Goal: Task Accomplishment & Management: Manage account settings

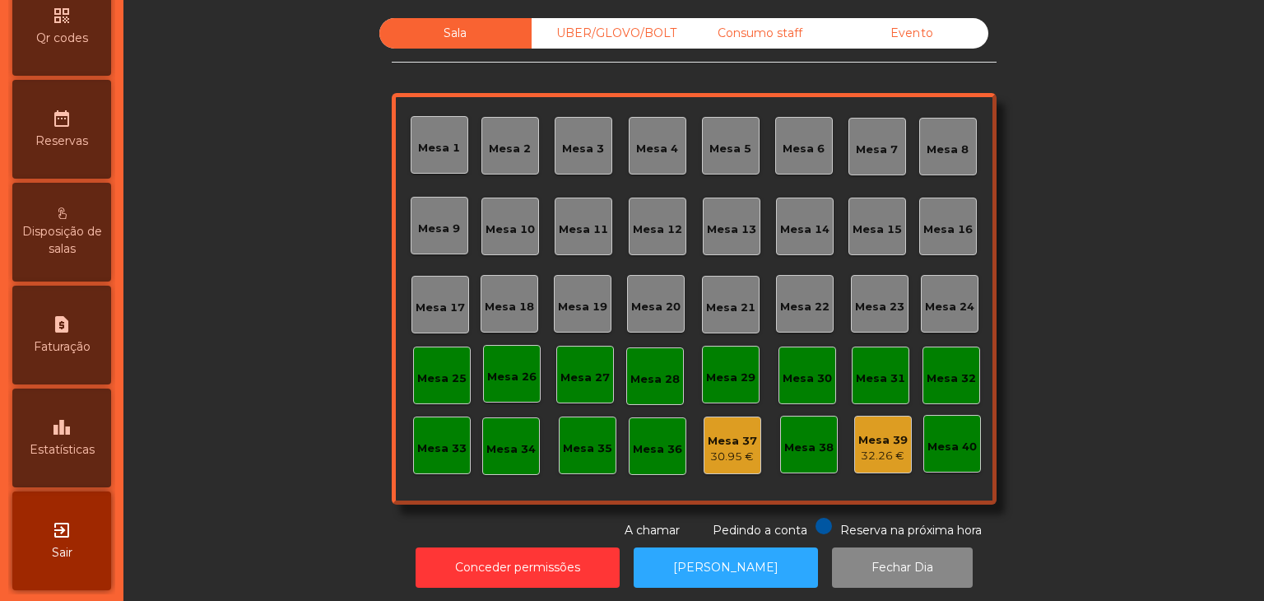
click at [58, 478] on div "leaderboard Estatísticas" at bounding box center [61, 437] width 99 height 99
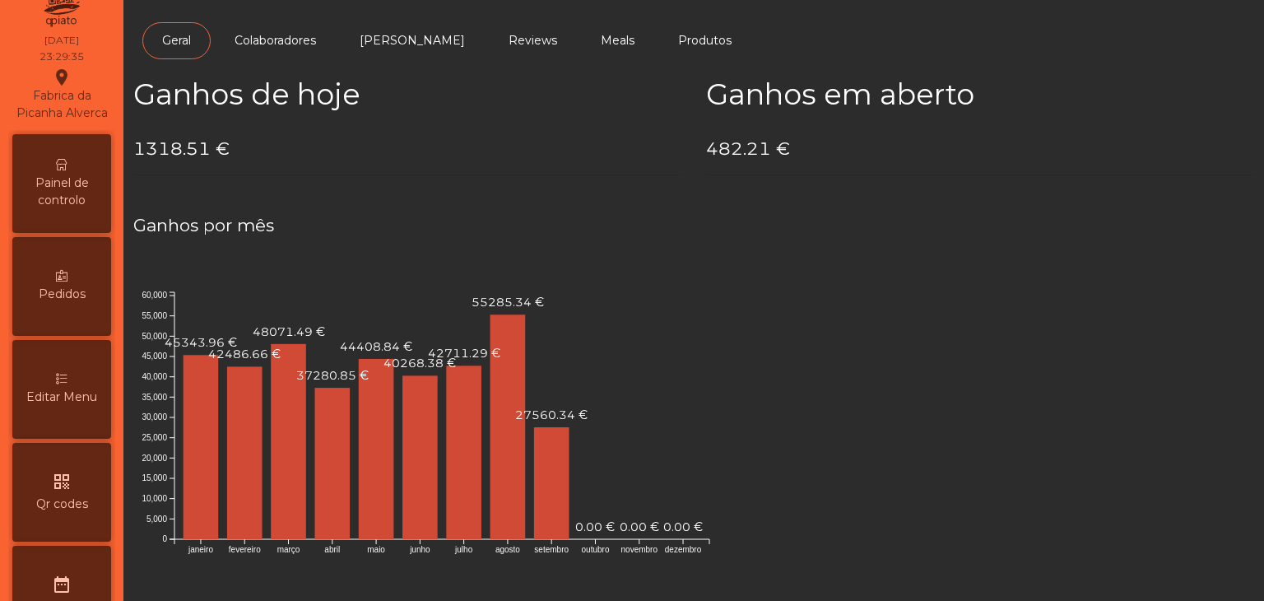
scroll to position [6, 0]
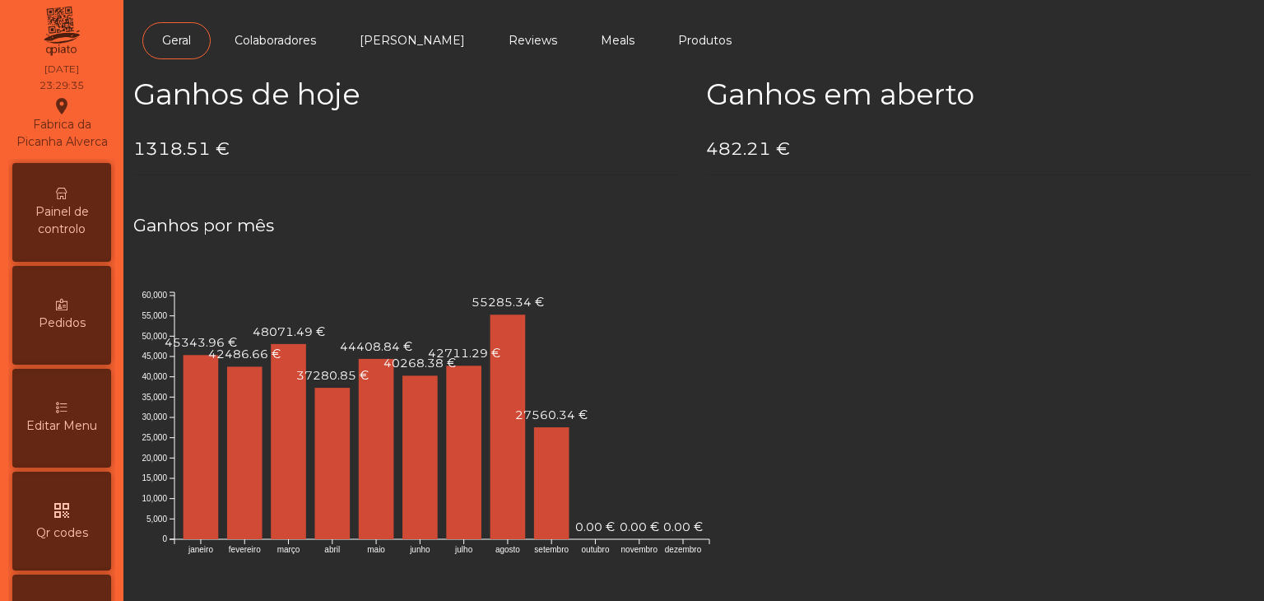
click at [59, 202] on div "Painel de controlo" at bounding box center [61, 212] width 99 height 99
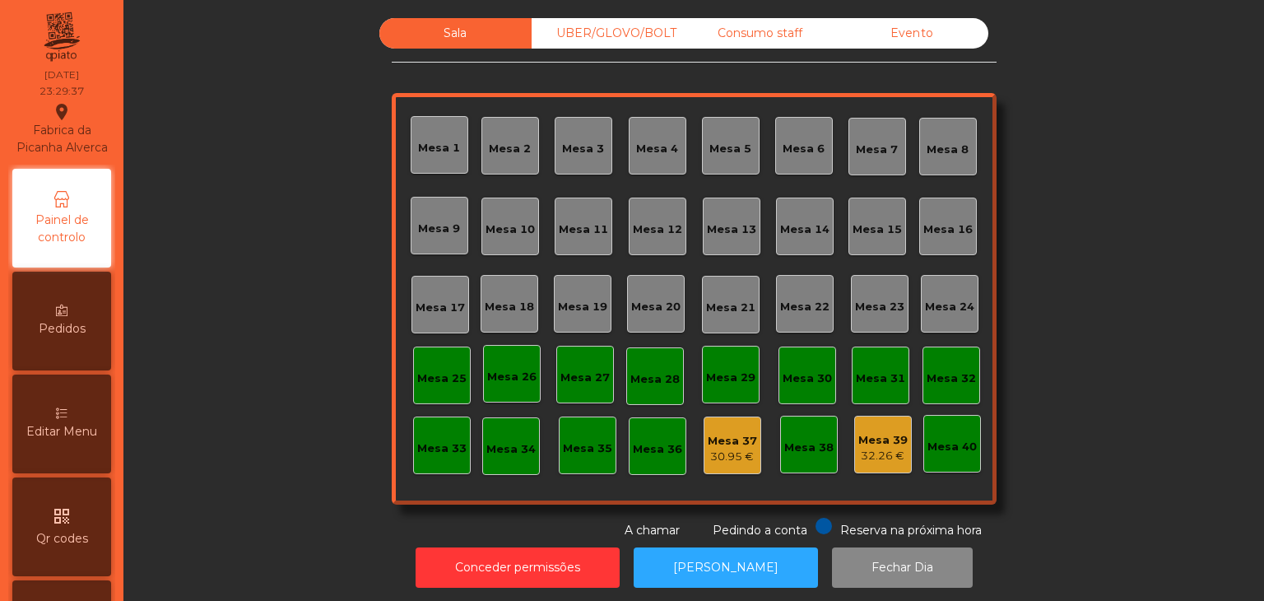
click at [917, 40] on div "Evento" at bounding box center [912, 33] width 152 height 30
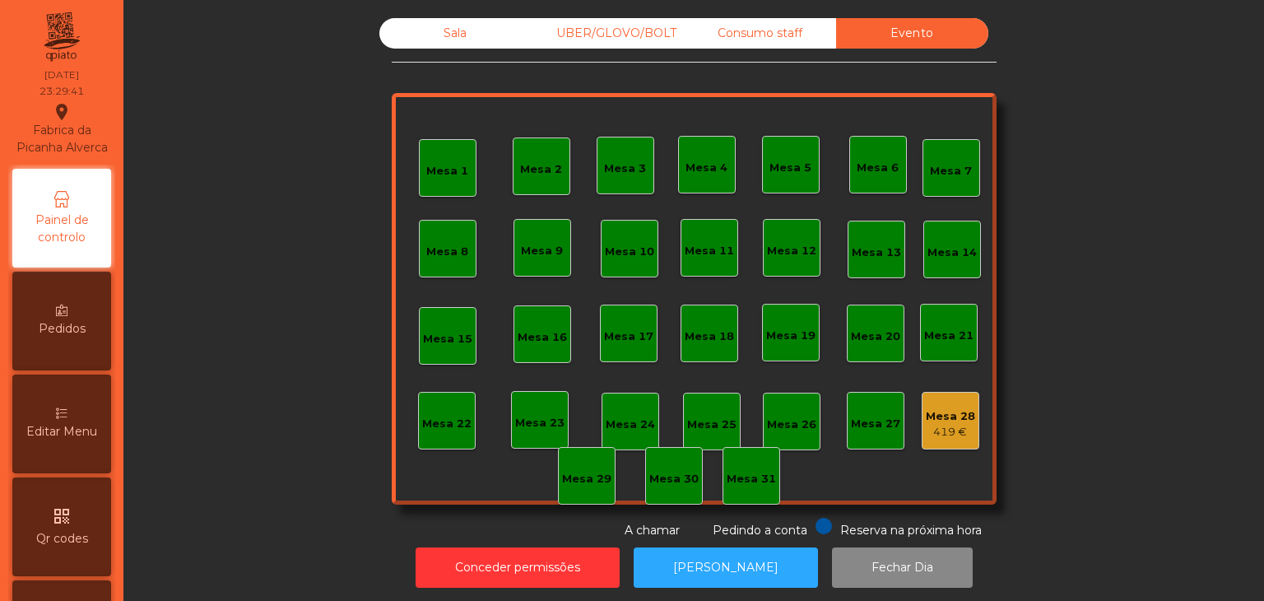
click at [932, 416] on div "Mesa 28" at bounding box center [950, 416] width 49 height 16
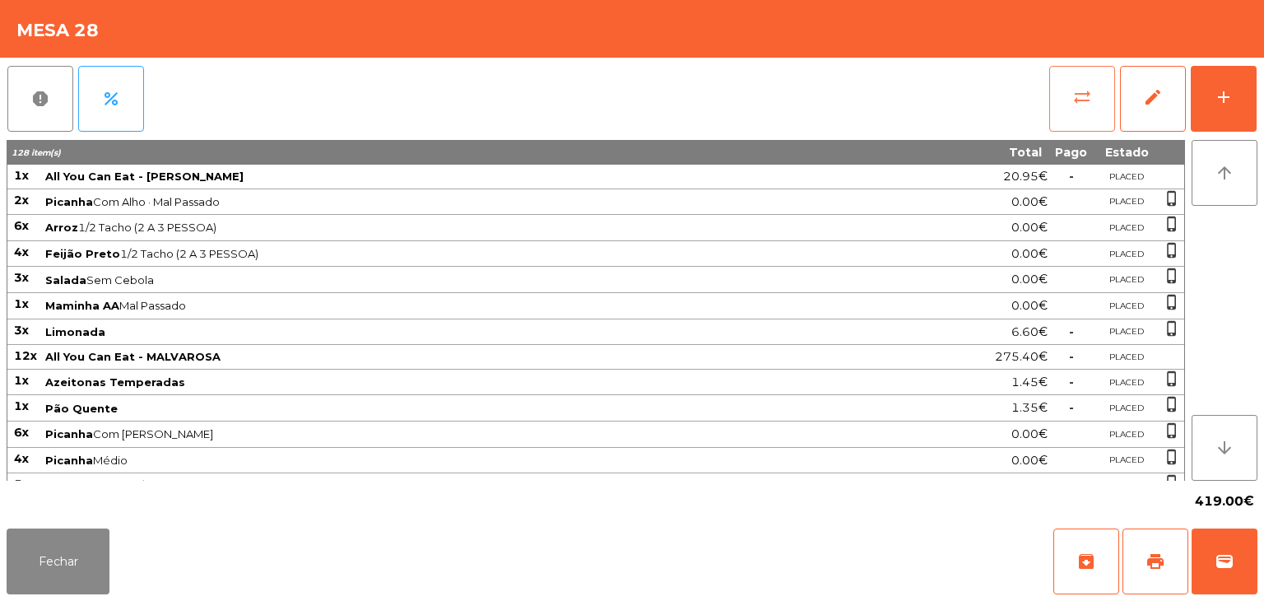
click at [1071, 93] on button "sync_alt" at bounding box center [1082, 99] width 66 height 66
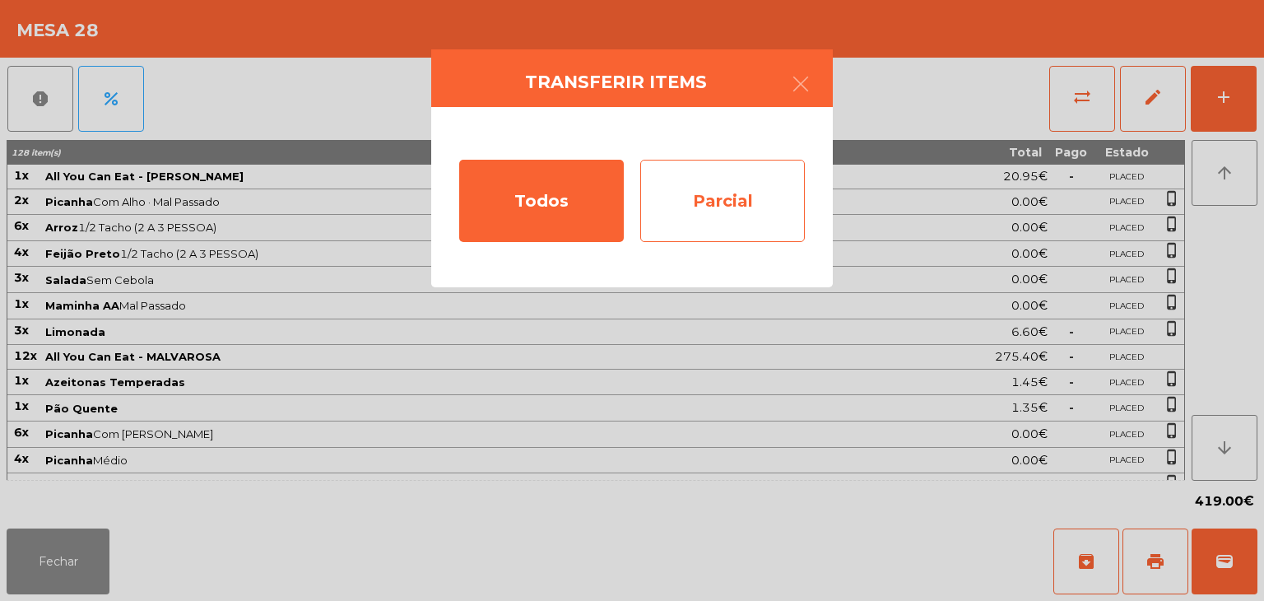
click at [739, 175] on div "Parcial" at bounding box center [722, 201] width 165 height 82
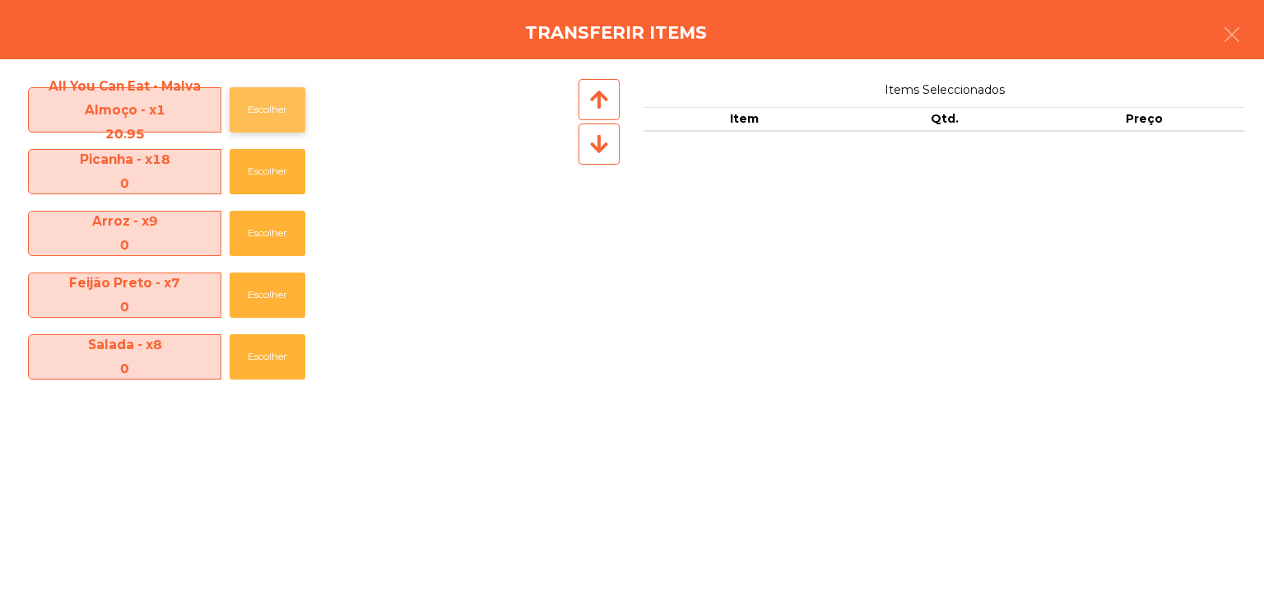
click at [252, 128] on button "Escolher" at bounding box center [268, 109] width 76 height 45
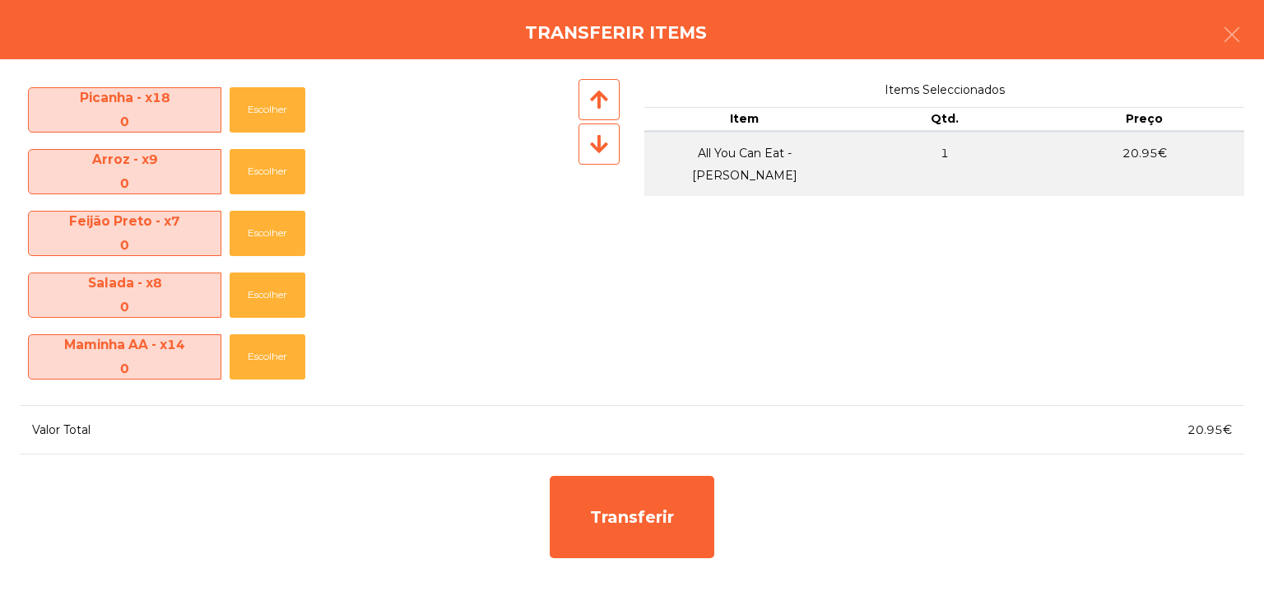
click at [591, 151] on icon at bounding box center [599, 143] width 18 height 21
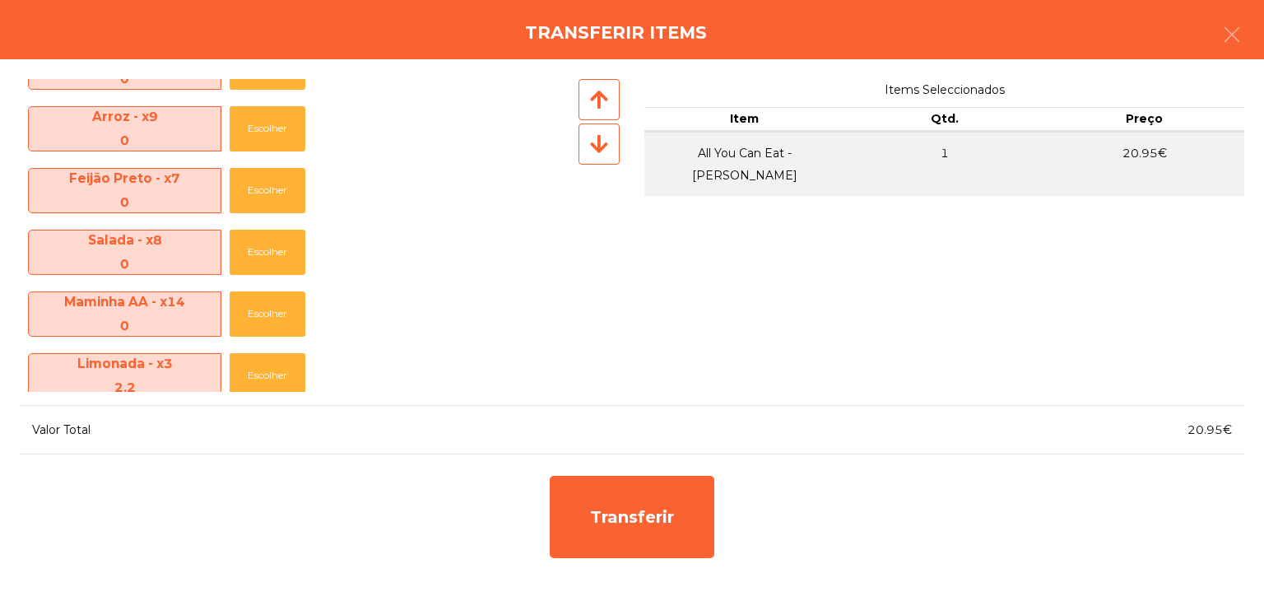
click at [591, 151] on icon at bounding box center [599, 143] width 18 height 21
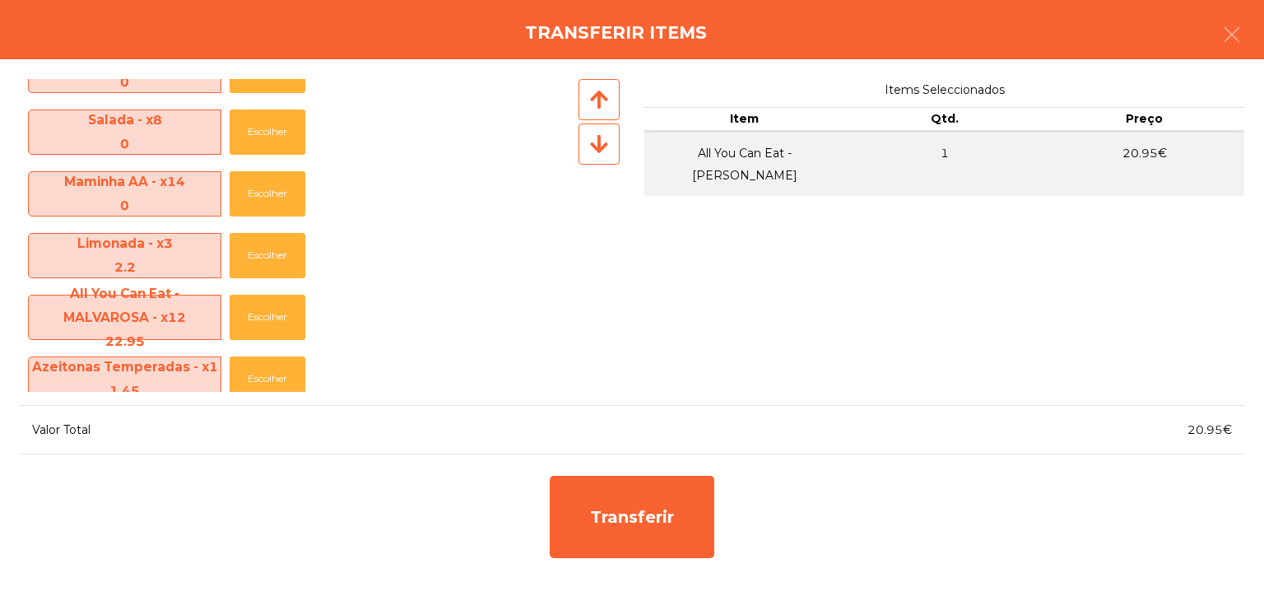
click at [591, 151] on icon at bounding box center [599, 143] width 18 height 21
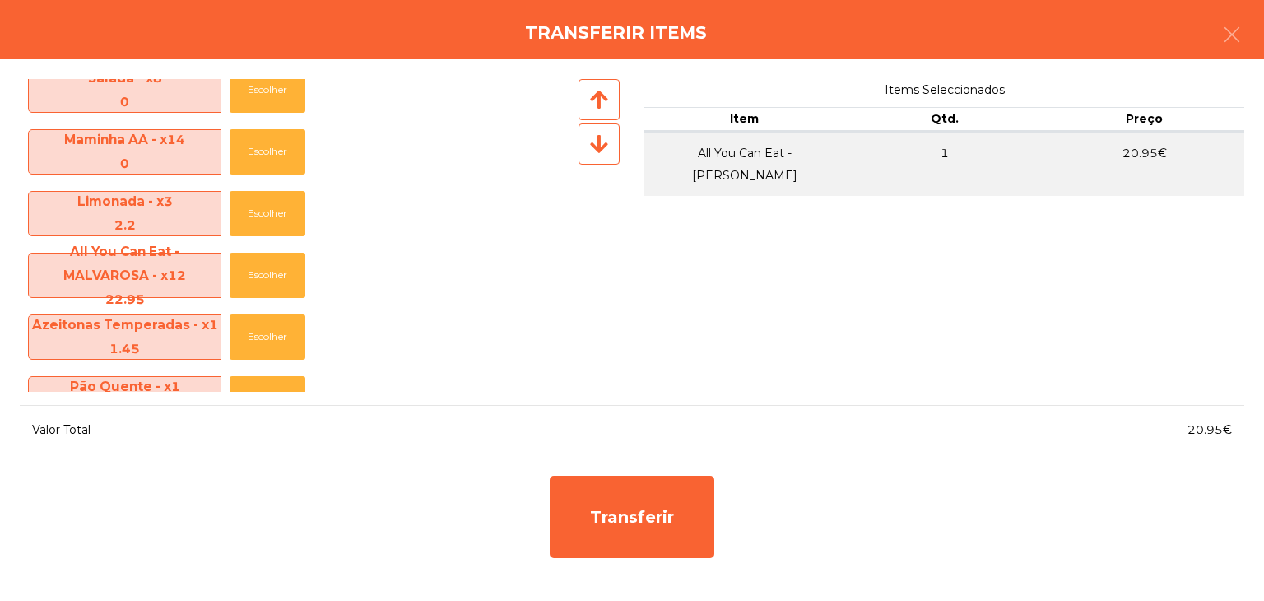
click at [591, 151] on icon at bounding box center [599, 143] width 18 height 21
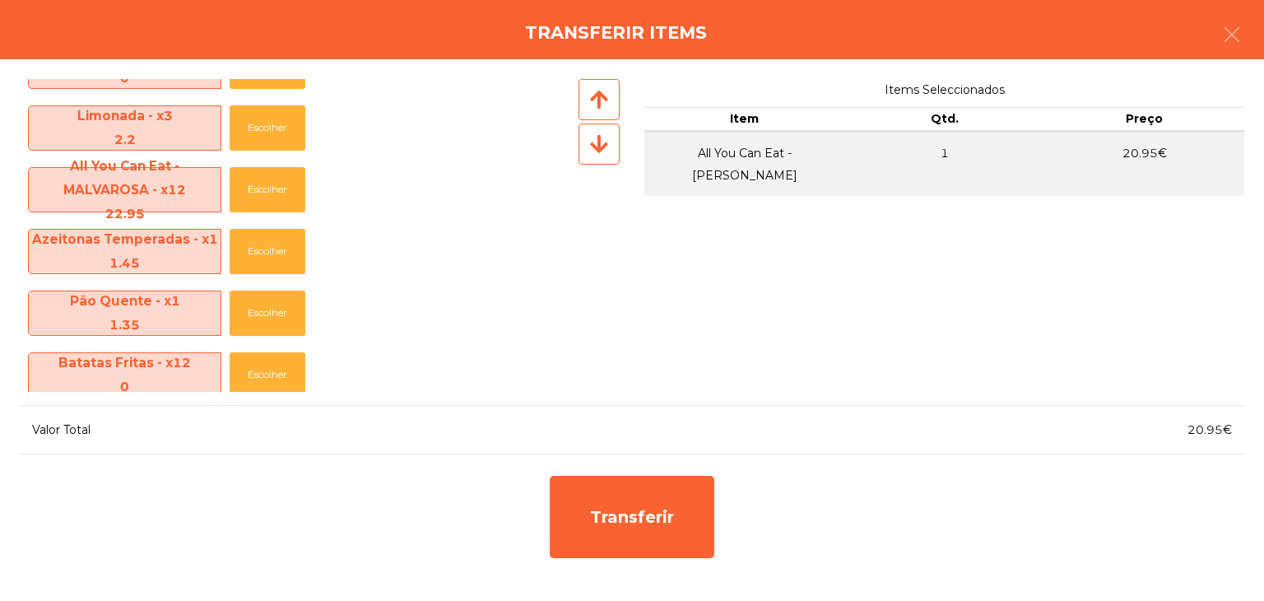
click at [591, 151] on icon at bounding box center [599, 143] width 18 height 21
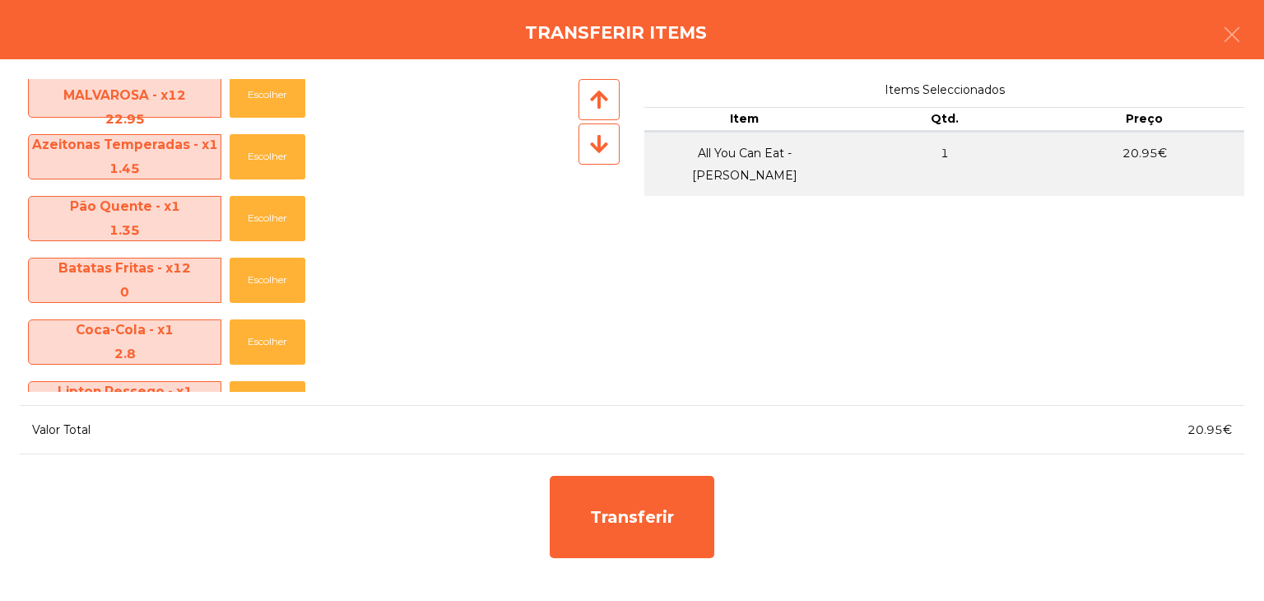
scroll to position [428, 0]
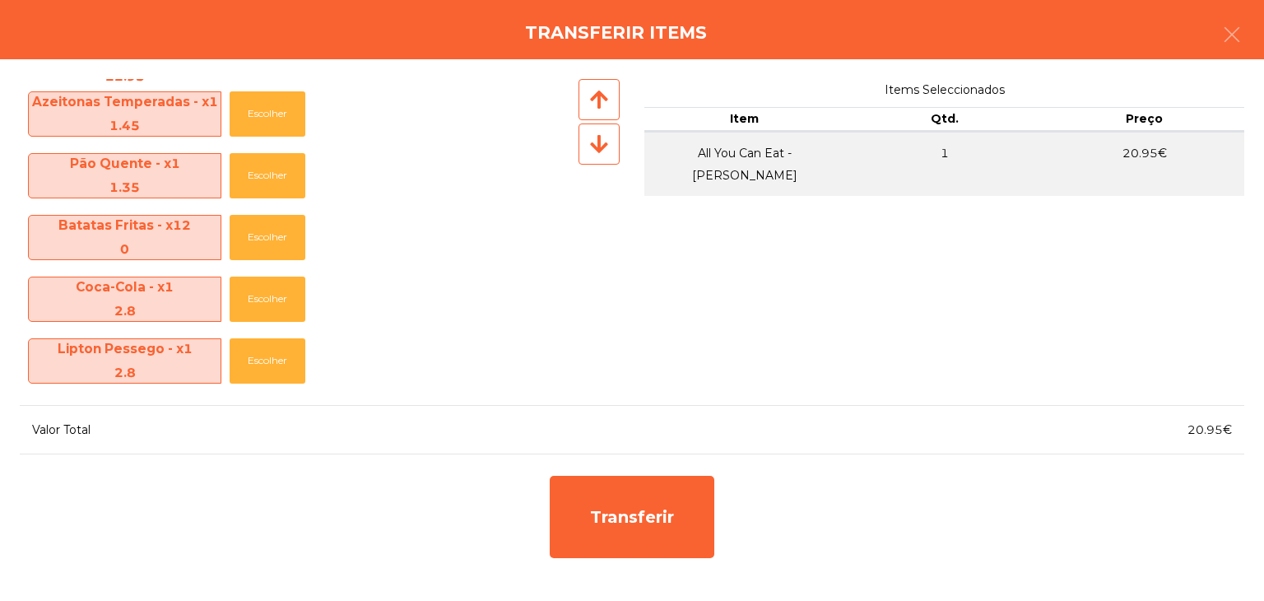
click at [591, 114] on div at bounding box center [598, 99] width 41 height 41
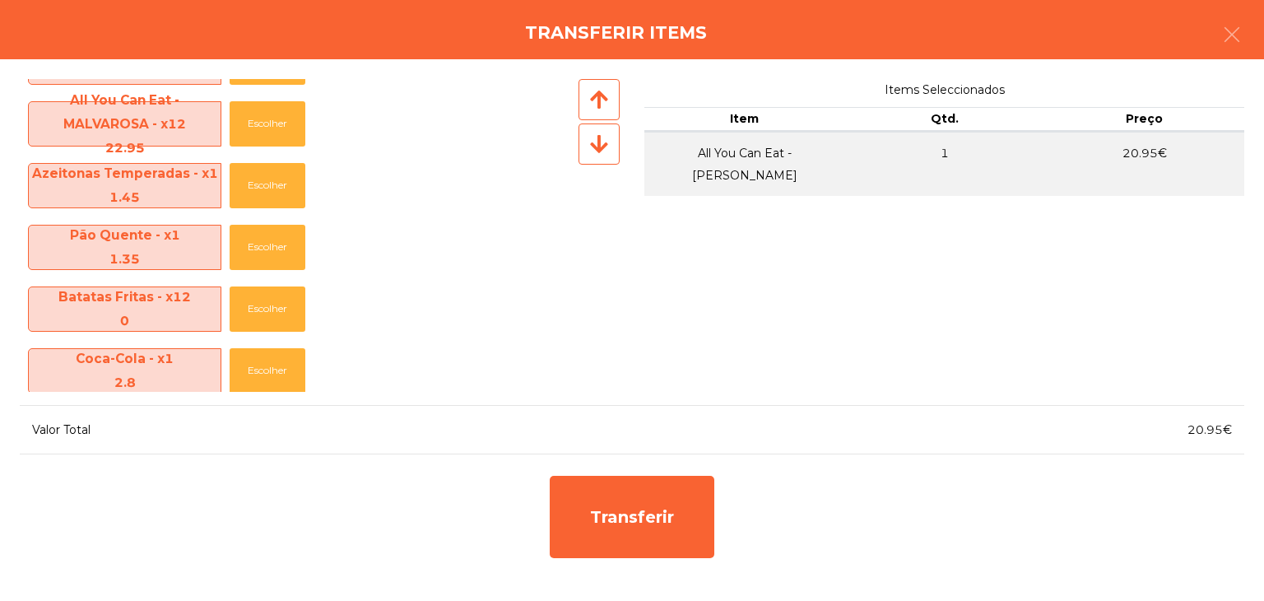
scroll to position [349, 0]
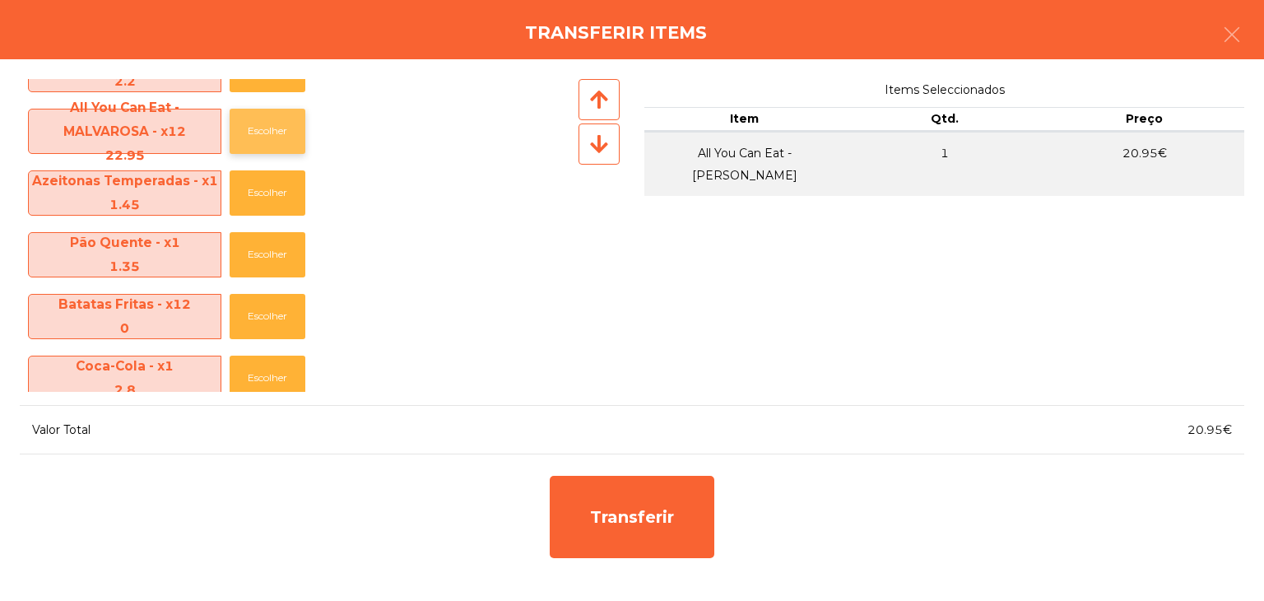
click at [276, 118] on button "Escolher" at bounding box center [268, 131] width 76 height 45
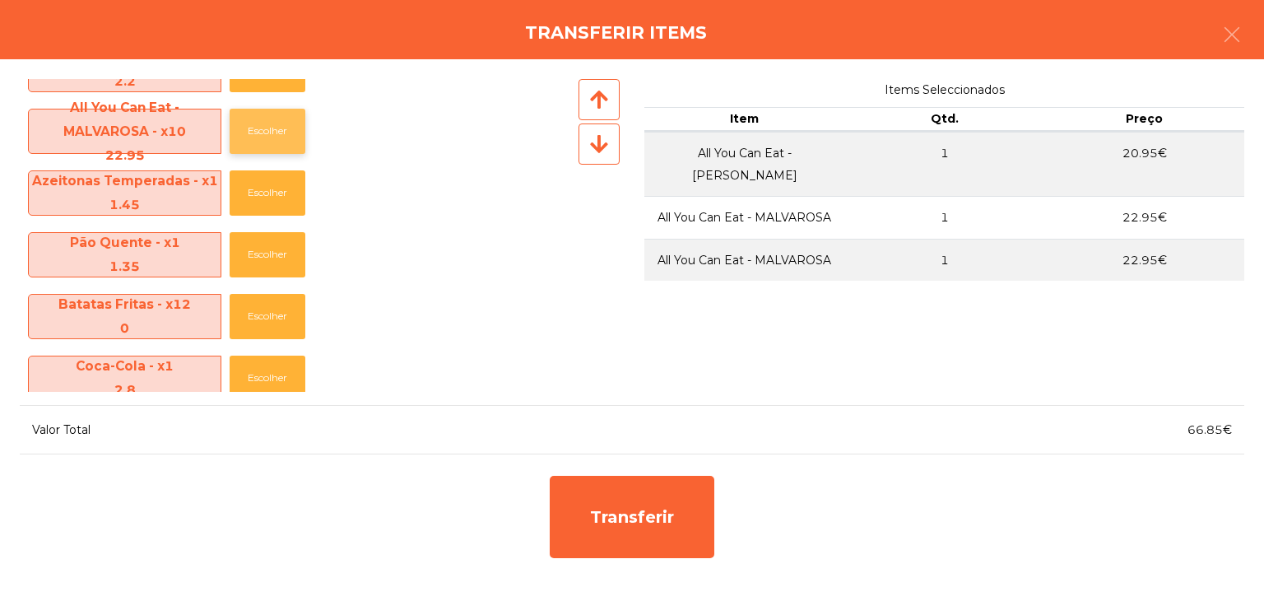
click at [276, 118] on button "Escolher" at bounding box center [268, 131] width 76 height 45
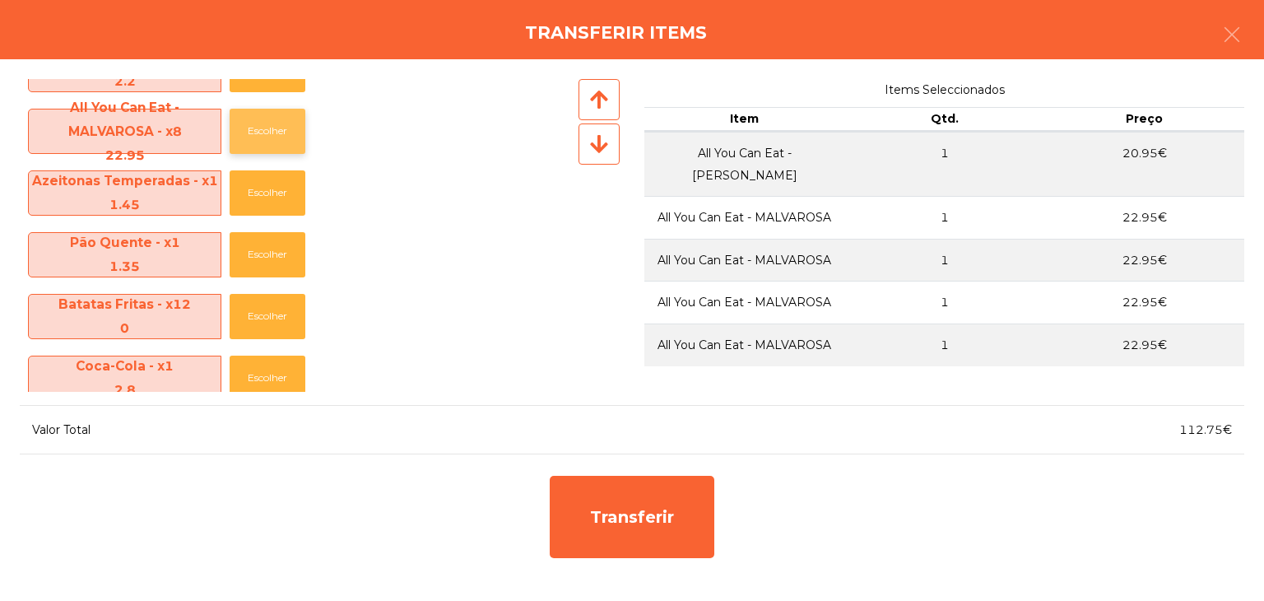
click at [276, 118] on button "Escolher" at bounding box center [268, 131] width 76 height 45
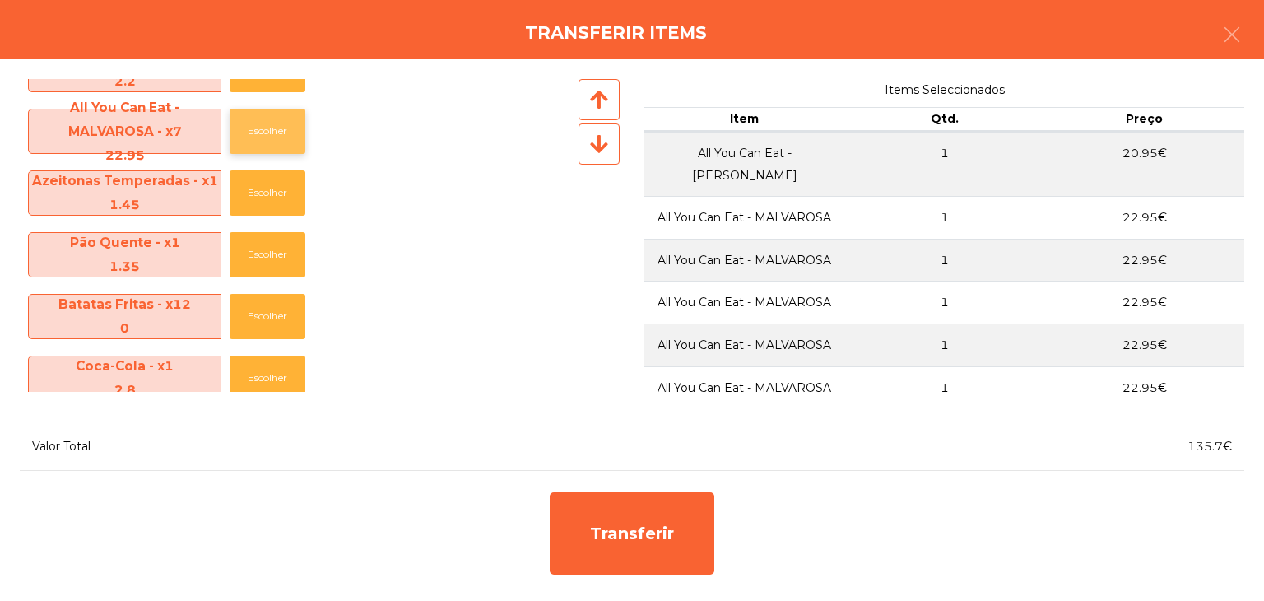
click at [276, 118] on button "Escolher" at bounding box center [268, 131] width 76 height 45
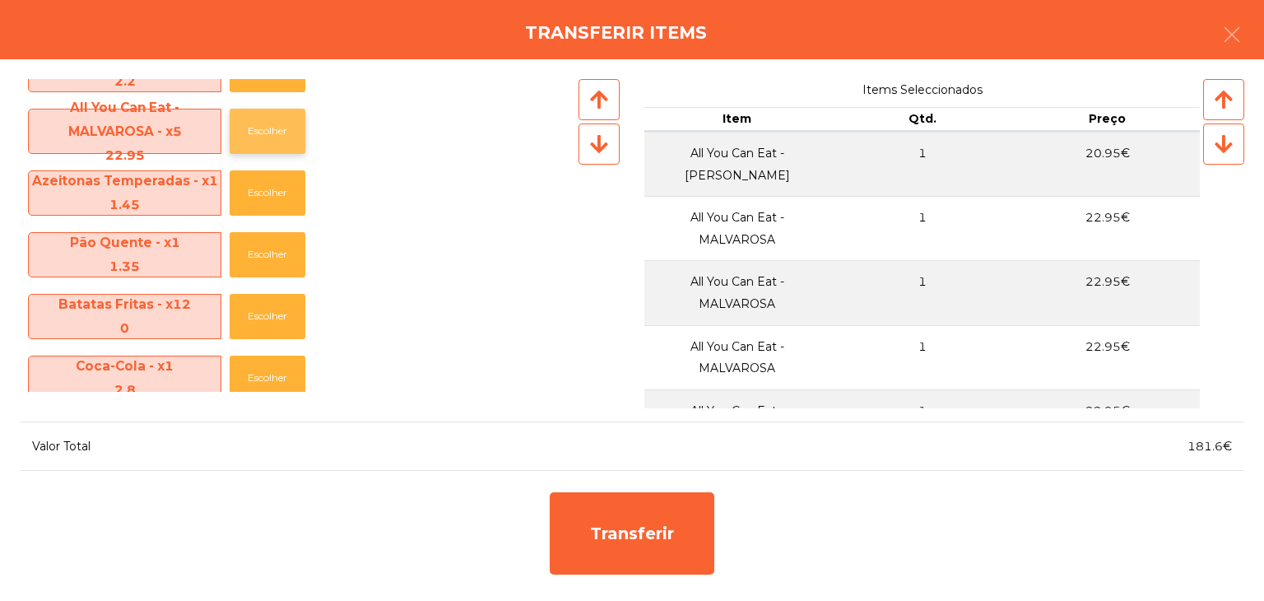
click at [276, 118] on button "Escolher" at bounding box center [268, 131] width 76 height 45
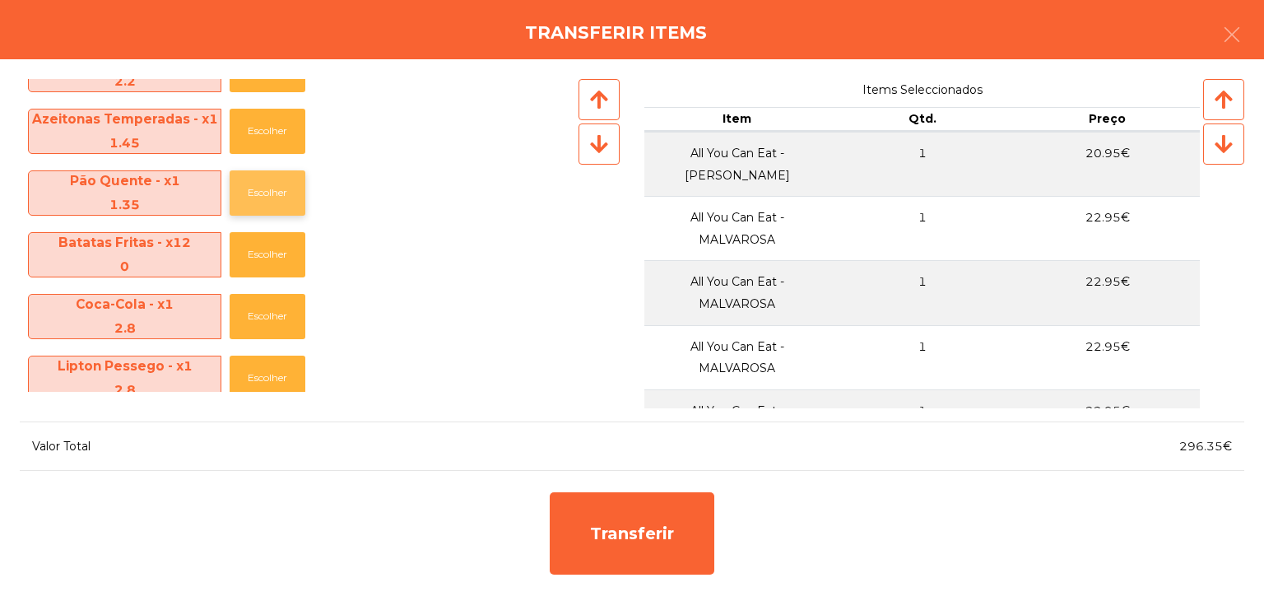
click at [300, 184] on button "Escolher" at bounding box center [268, 192] width 76 height 45
click at [282, 154] on div "Azeitonas Temperadas - x1 1.45 Escolher" at bounding box center [297, 131] width 555 height 62
click at [281, 290] on div "Lipton Pessego - x1 2.8 Escolher" at bounding box center [297, 317] width 555 height 62
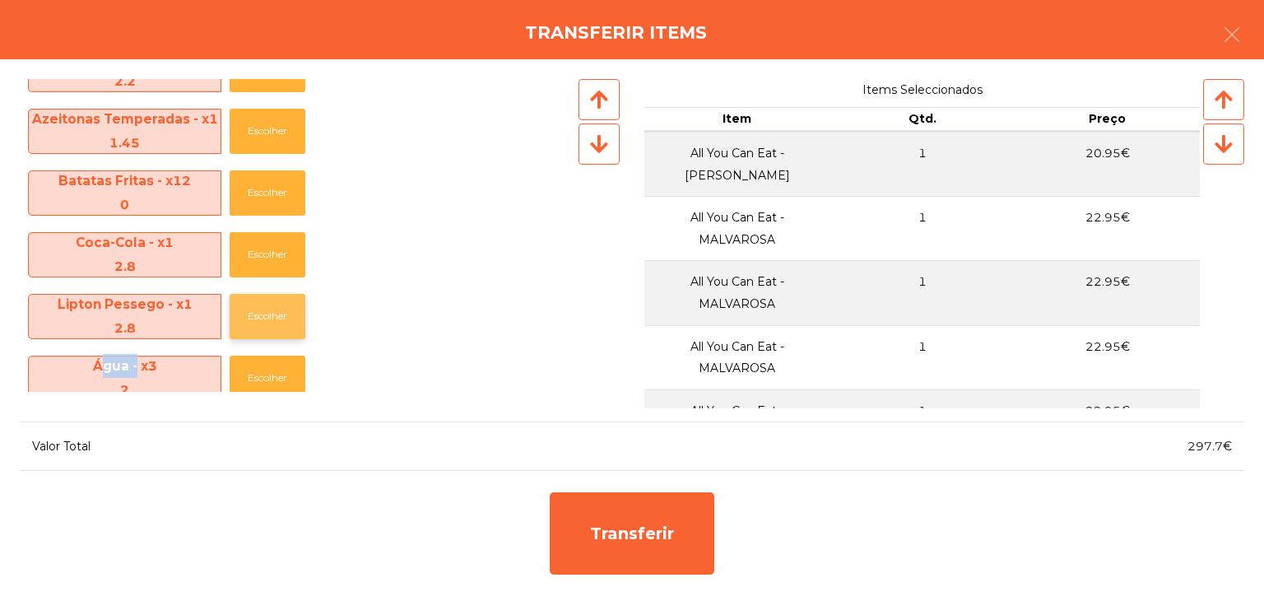
click at [280, 304] on button "Escolher" at bounding box center [268, 316] width 76 height 45
click at [590, 155] on div at bounding box center [598, 143] width 41 height 41
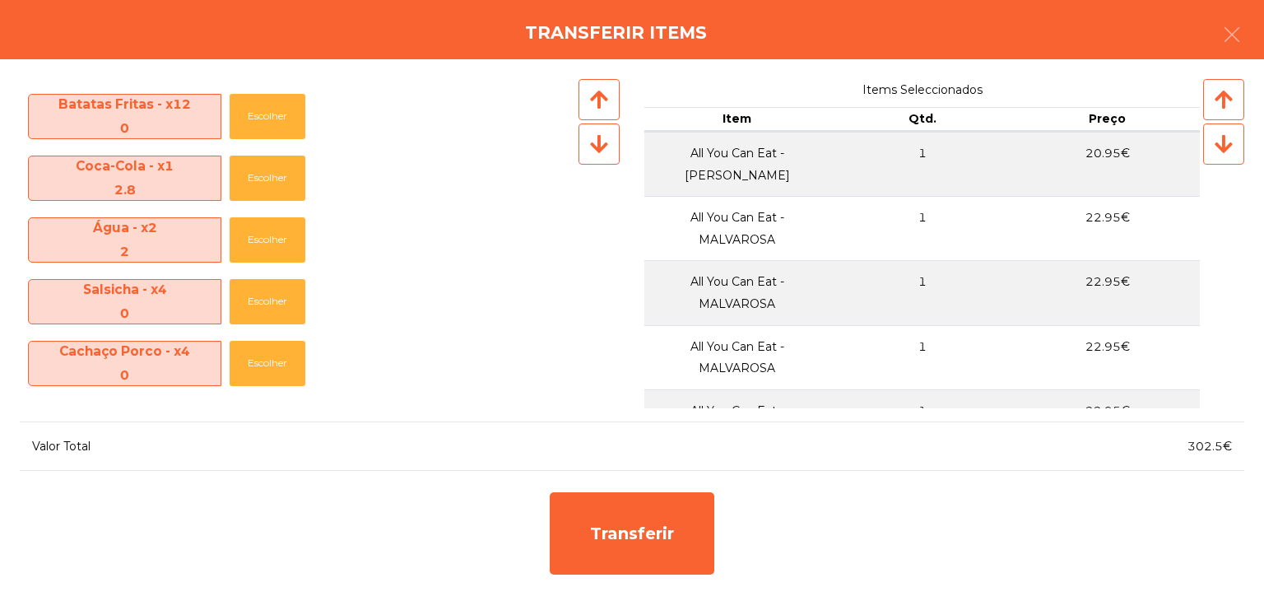
click at [590, 155] on div at bounding box center [598, 143] width 41 height 41
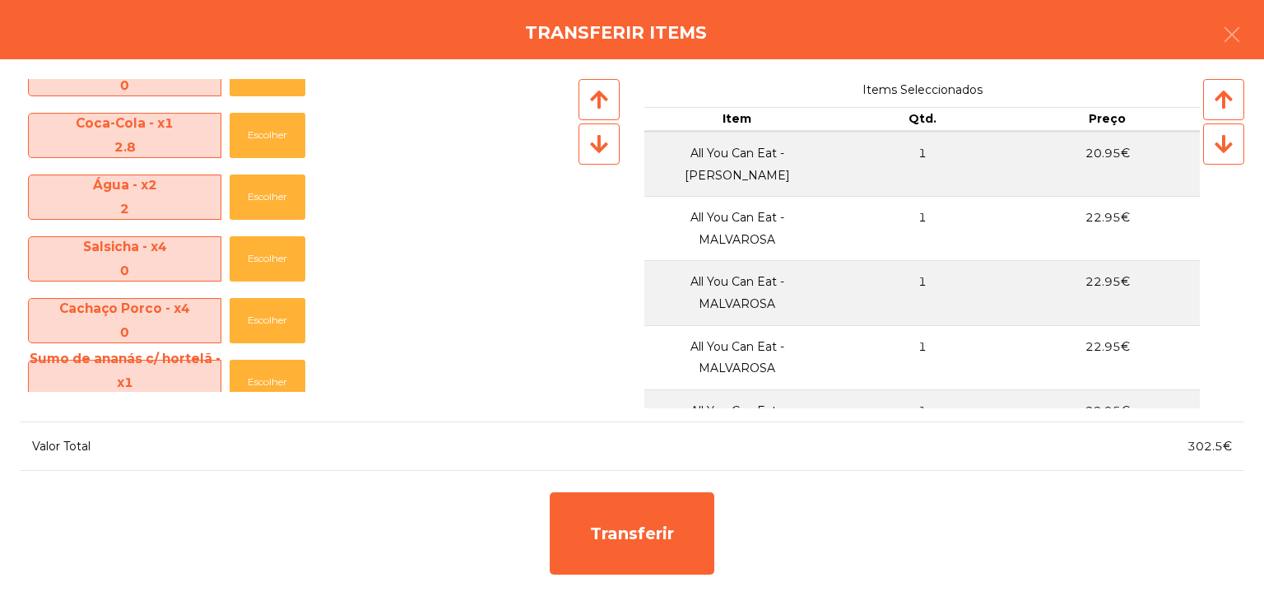
click at [590, 155] on div at bounding box center [598, 143] width 41 height 41
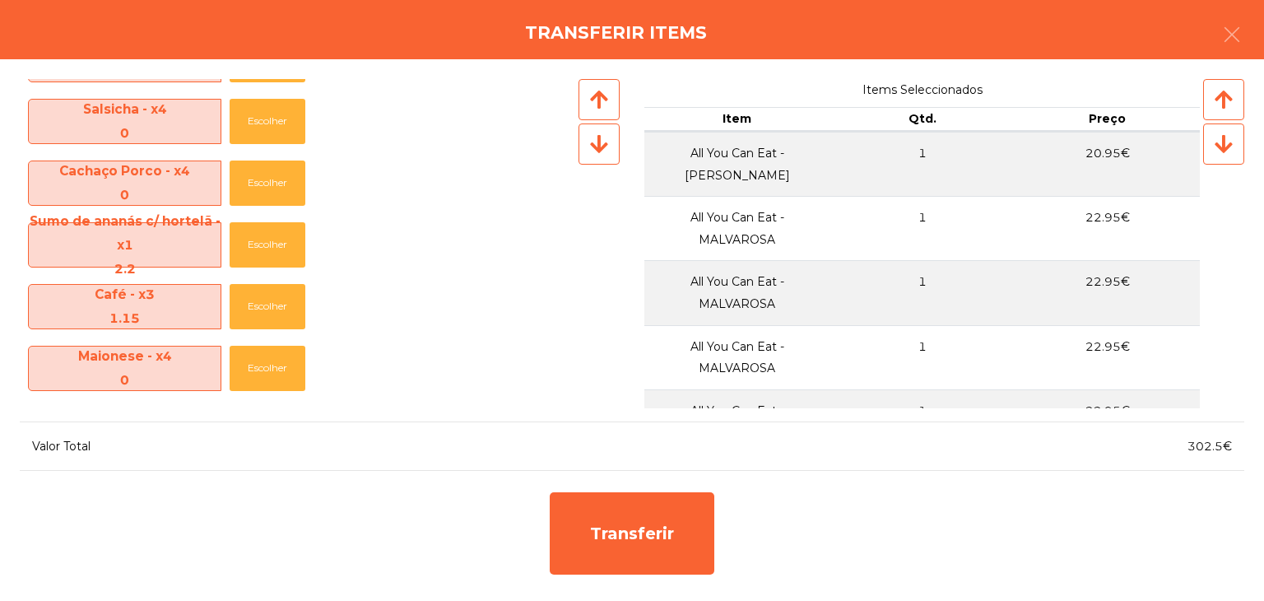
click at [590, 155] on div at bounding box center [598, 143] width 41 height 41
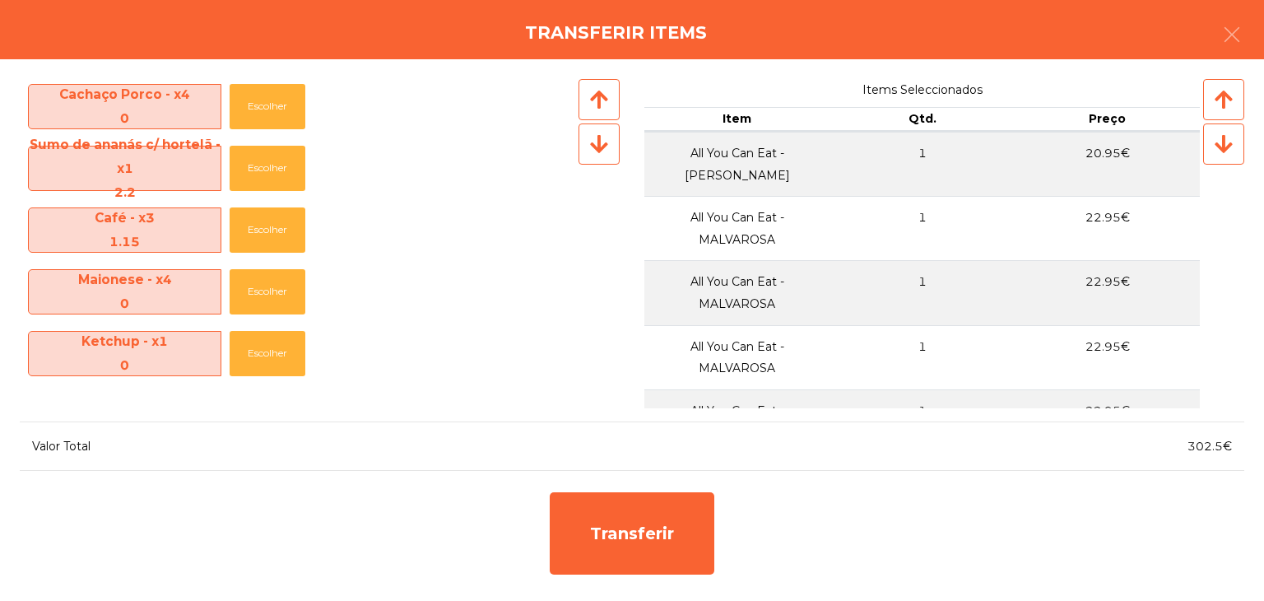
scroll to position [691, 0]
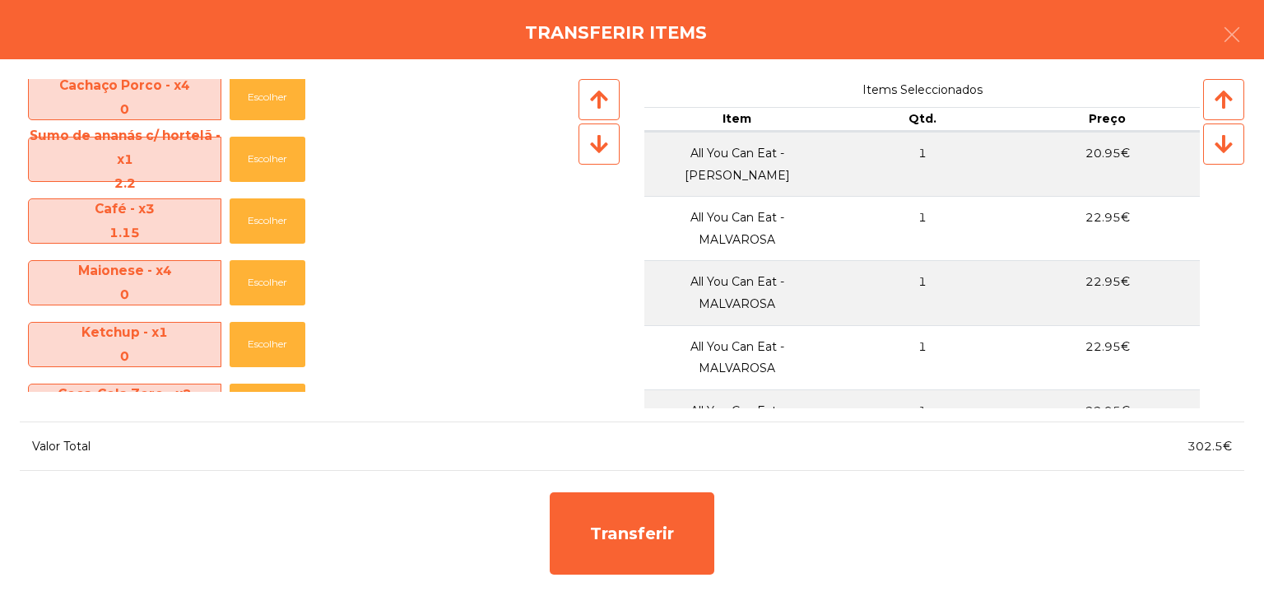
click at [599, 150] on icon at bounding box center [599, 143] width 18 height 21
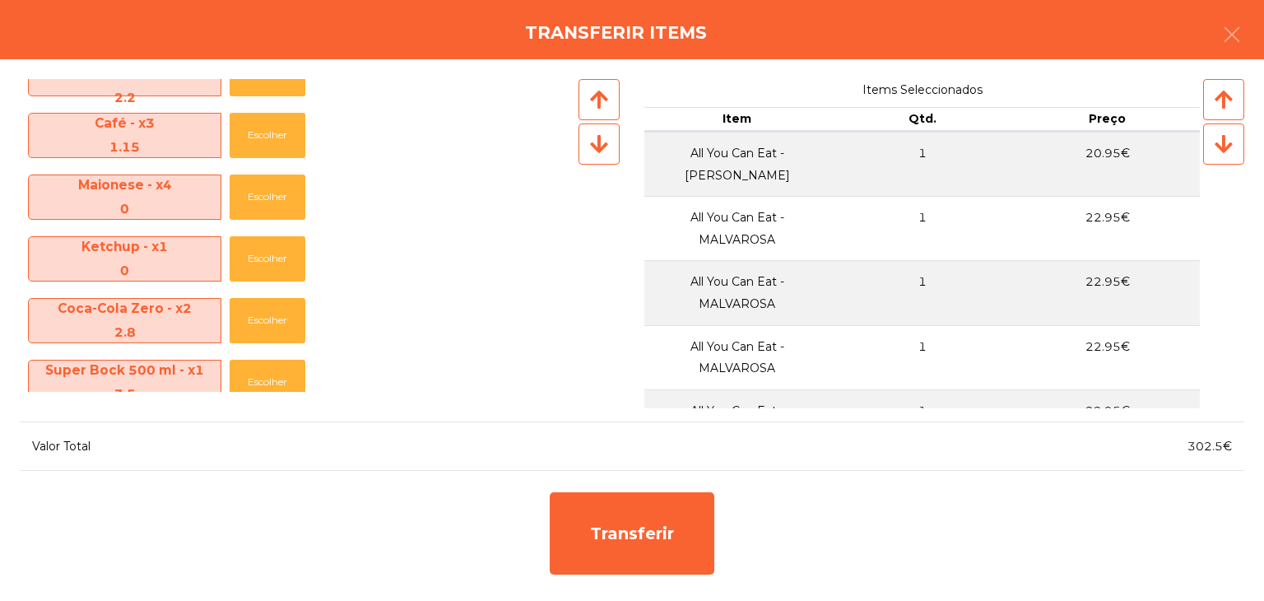
click at [599, 150] on icon at bounding box center [599, 143] width 18 height 21
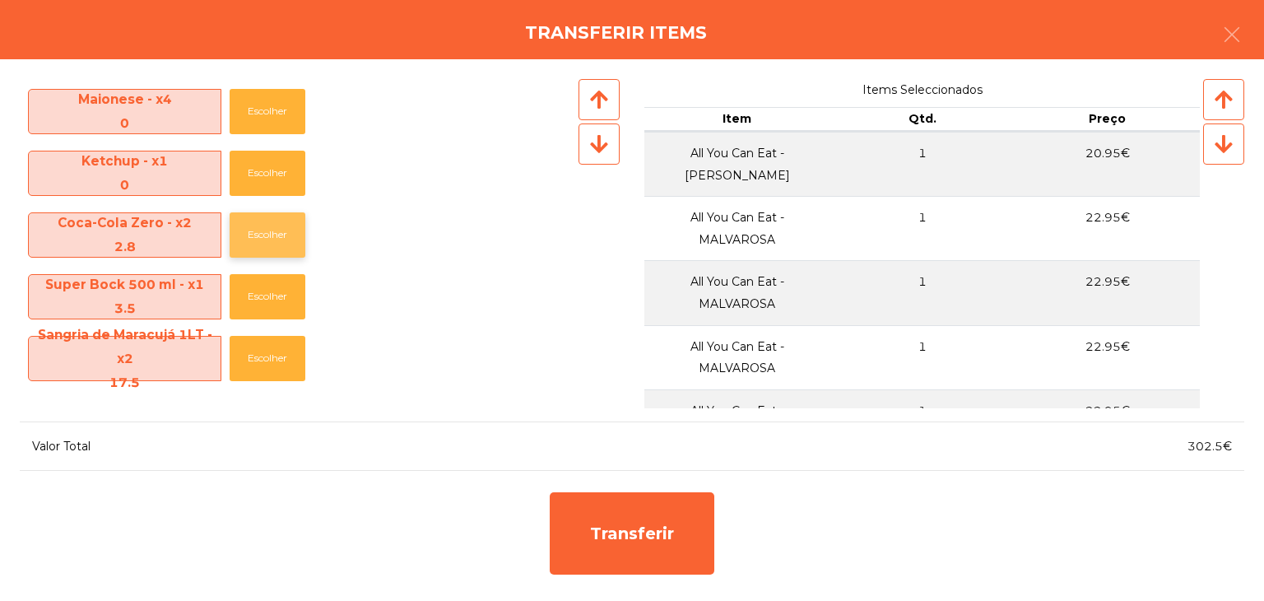
click at [268, 234] on button "Escolher" at bounding box center [268, 234] width 76 height 45
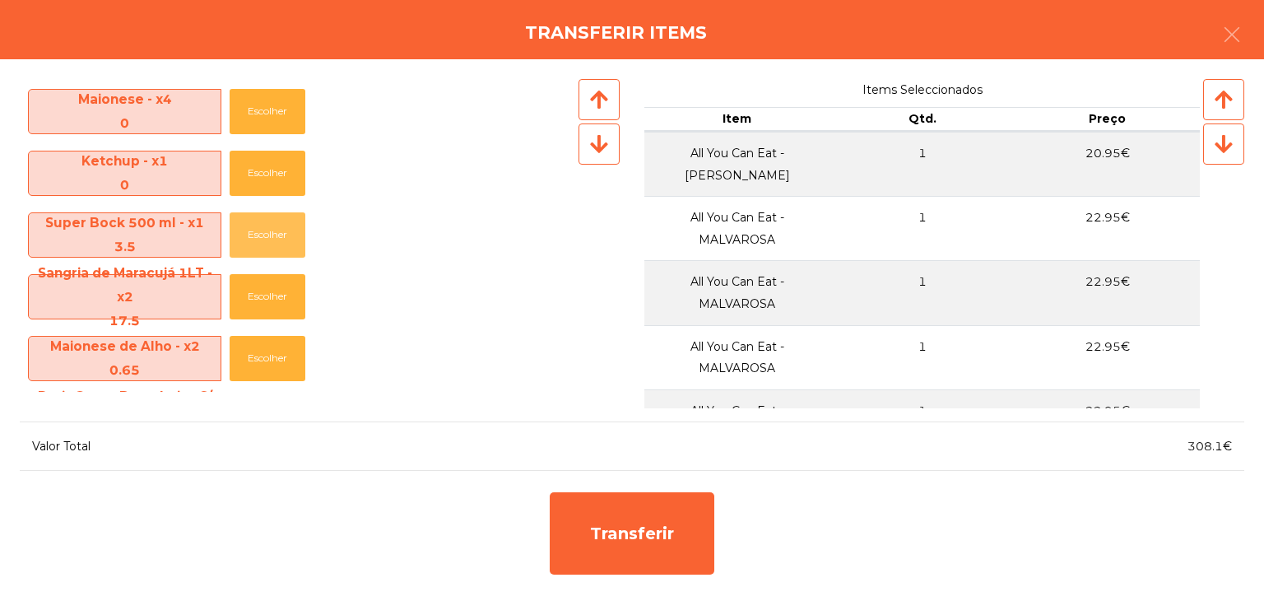
click at [268, 234] on button "Escolher" at bounding box center [268, 234] width 76 height 45
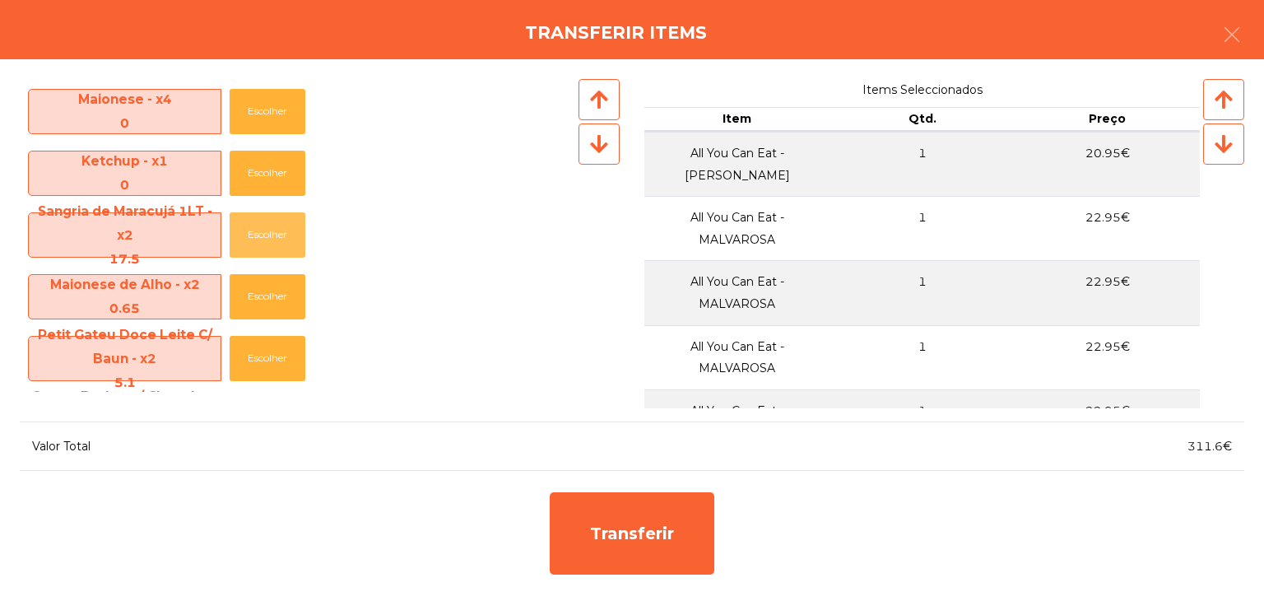
click at [268, 234] on button "Escolher" at bounding box center [268, 234] width 76 height 45
click at [596, 156] on div at bounding box center [598, 143] width 41 height 41
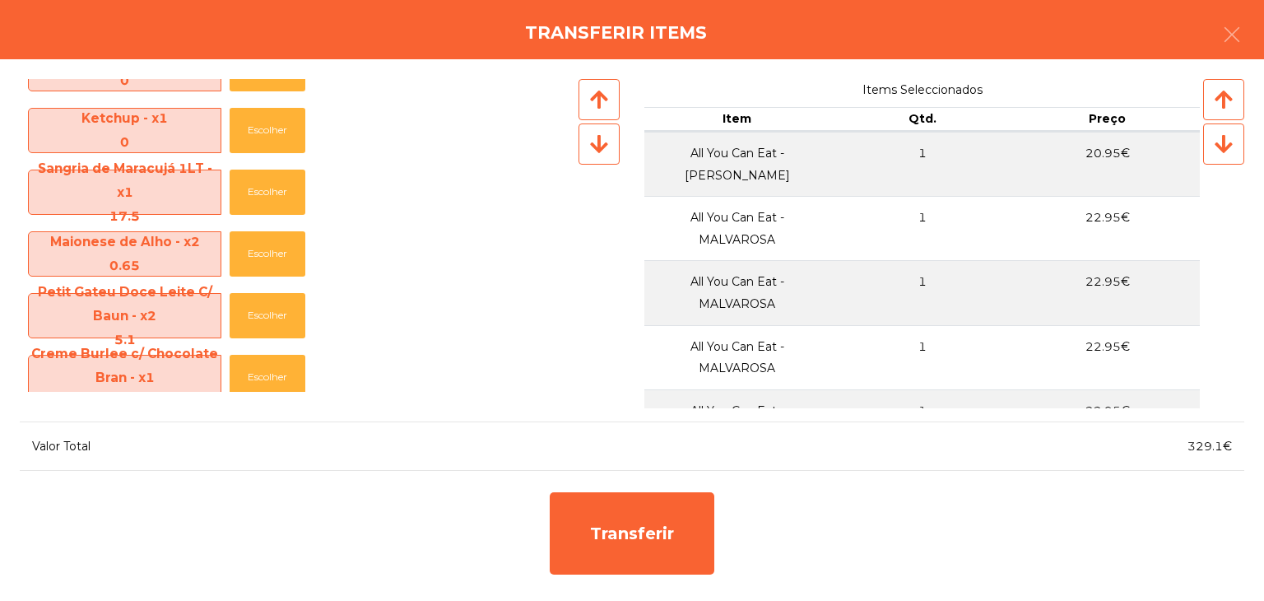
scroll to position [948, 0]
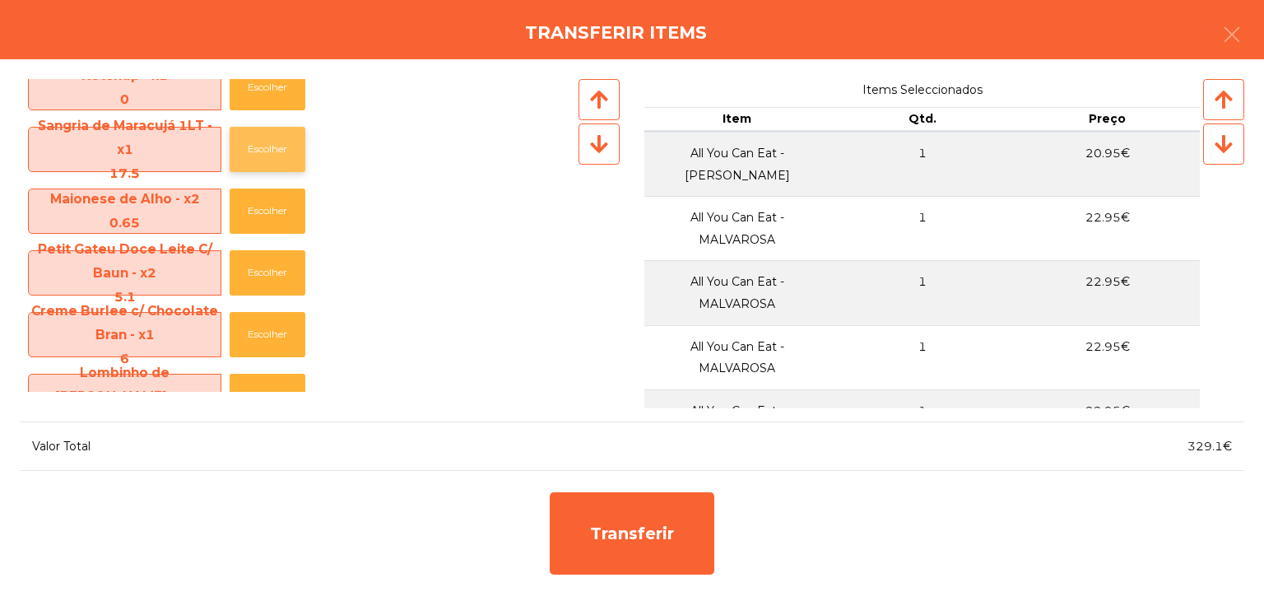
click at [272, 153] on button "Escolher" at bounding box center [268, 149] width 76 height 45
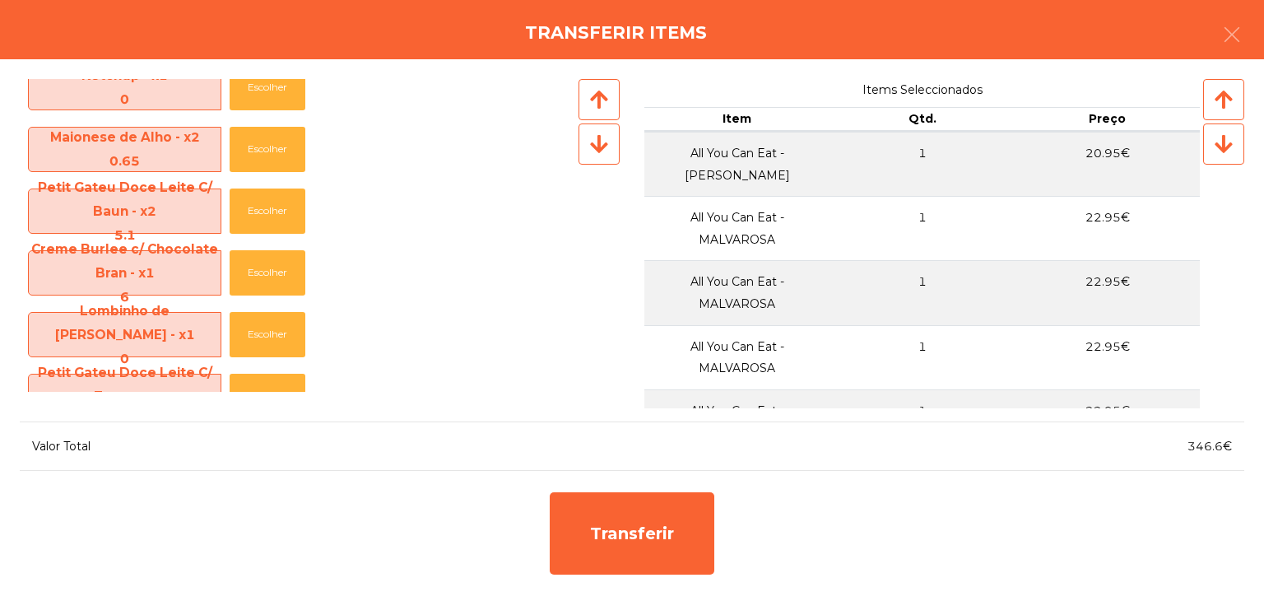
click at [606, 149] on icon at bounding box center [599, 143] width 18 height 21
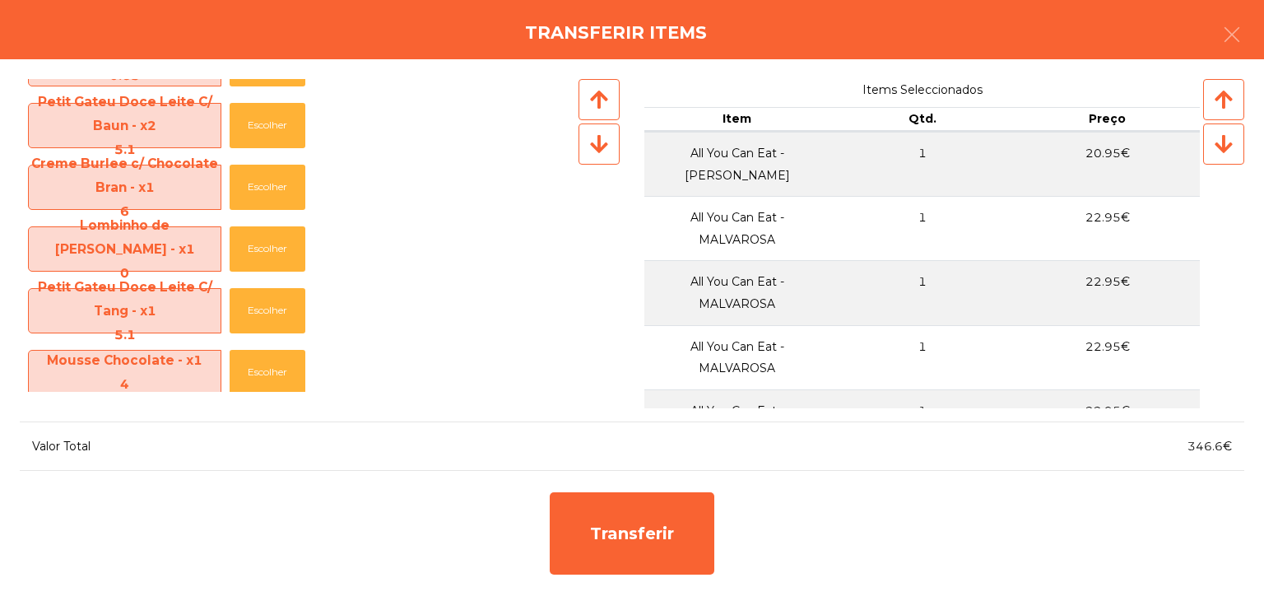
click at [606, 149] on icon at bounding box center [599, 143] width 18 height 21
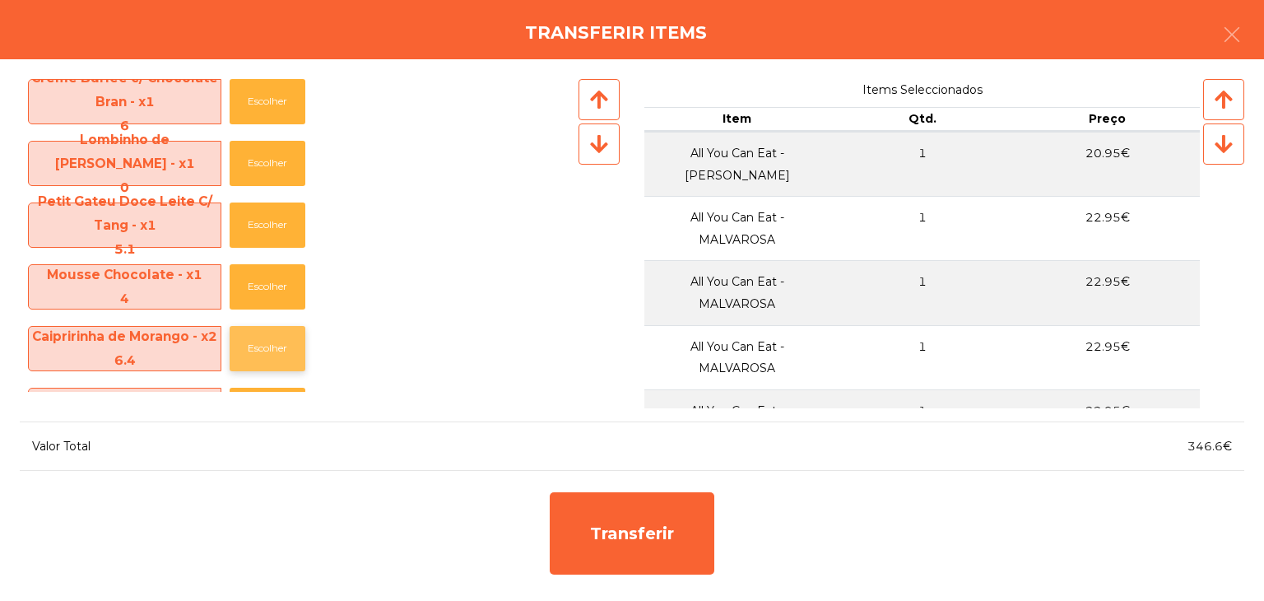
click at [271, 362] on button "Escolher" at bounding box center [268, 348] width 76 height 45
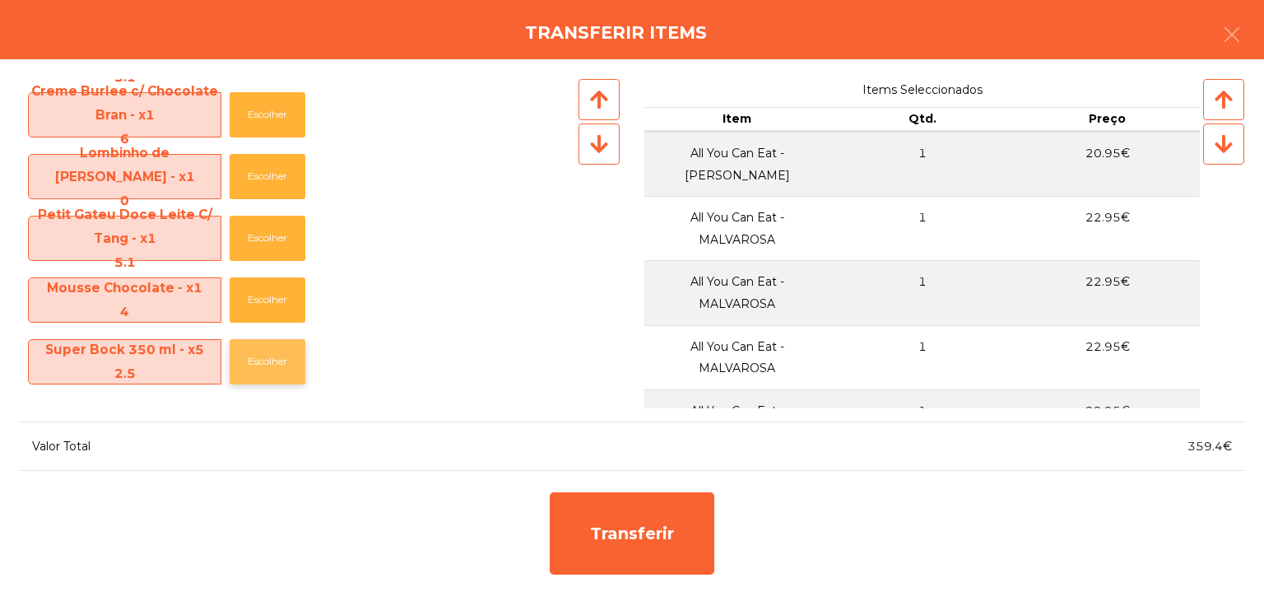
click at [270, 360] on button "Escolher" at bounding box center [268, 361] width 76 height 45
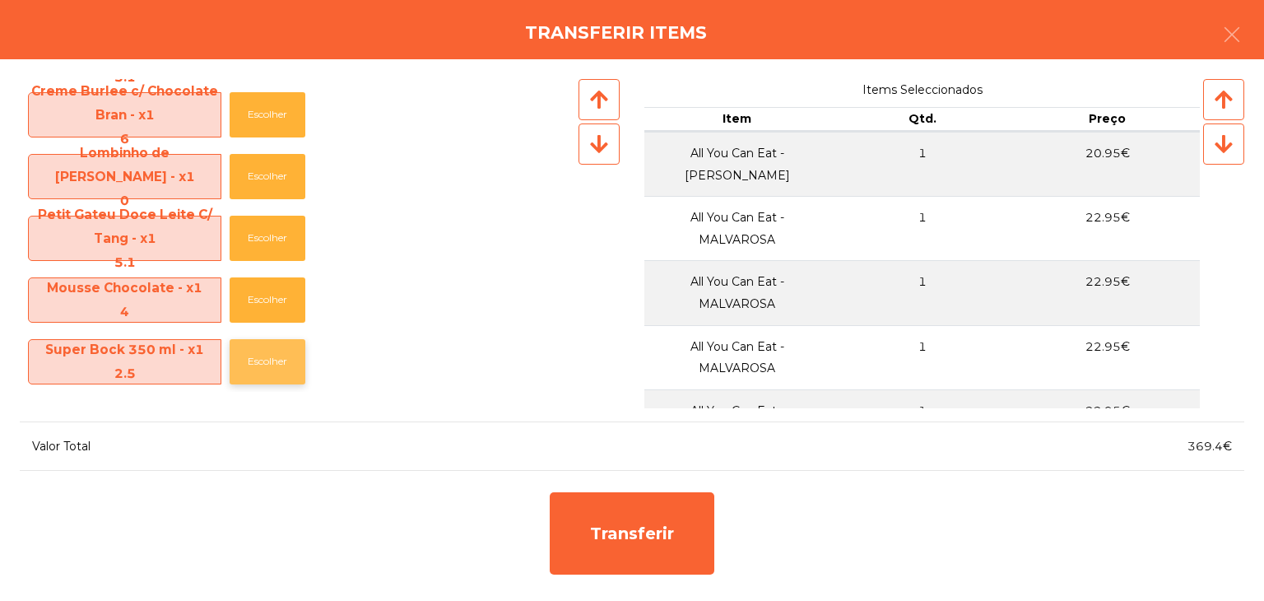
scroll to position [1045, 0]
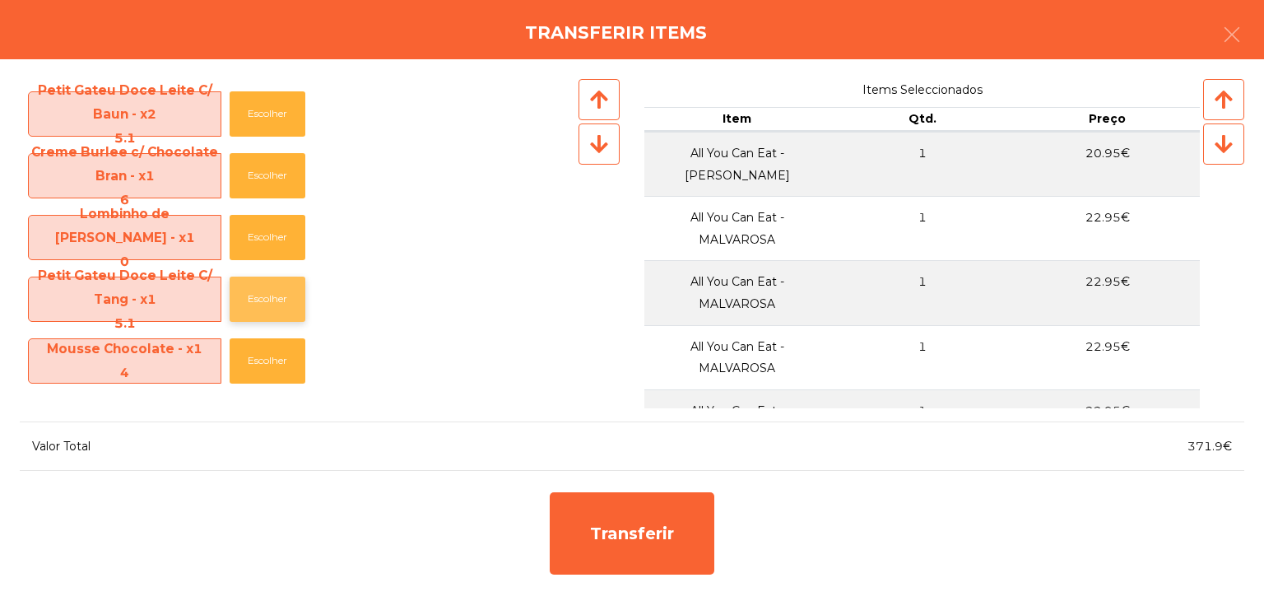
click at [290, 283] on button "Escolher" at bounding box center [268, 298] width 76 height 45
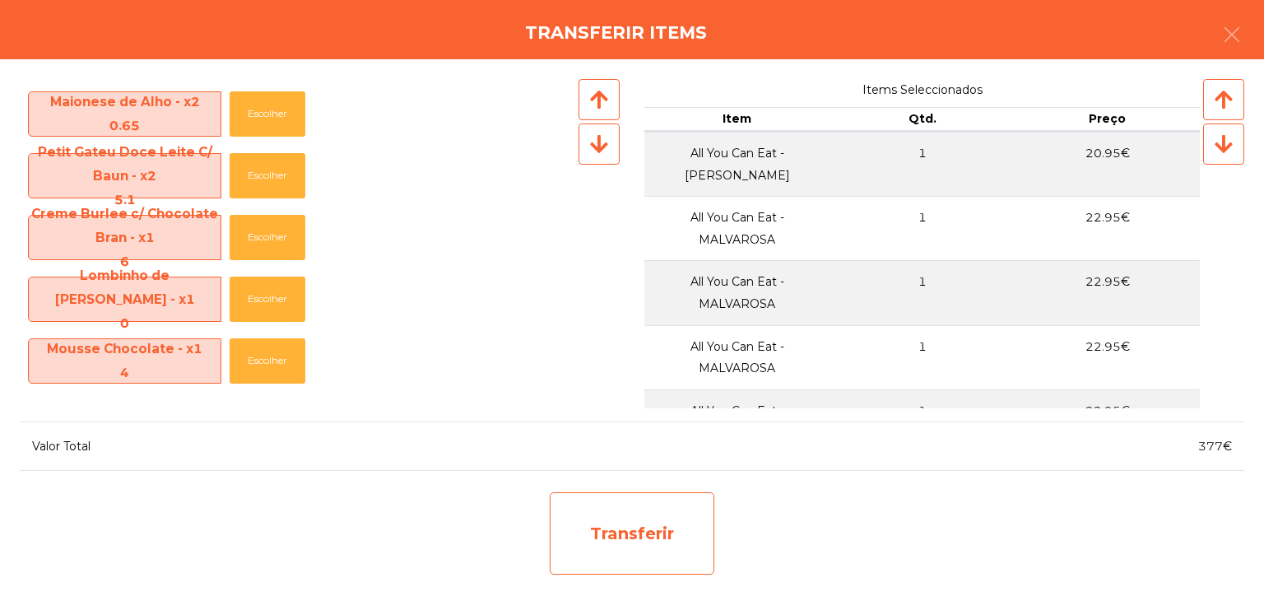
click at [635, 528] on div "Transferir" at bounding box center [632, 533] width 165 height 82
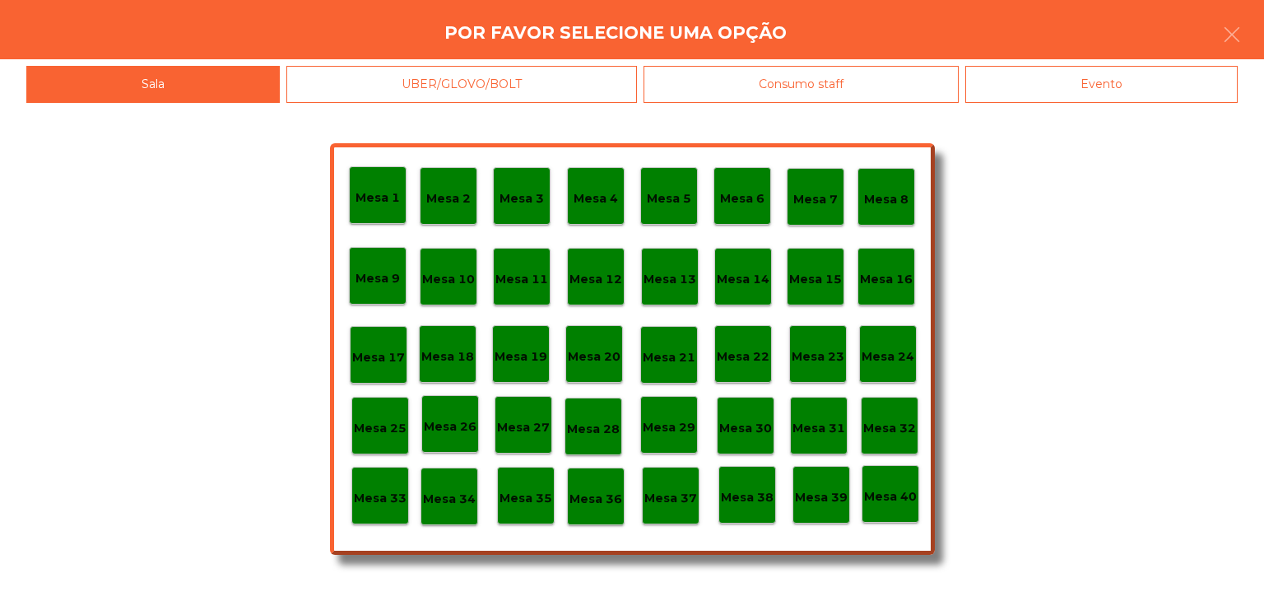
click at [750, 425] on p "Mesa 30" at bounding box center [745, 428] width 53 height 19
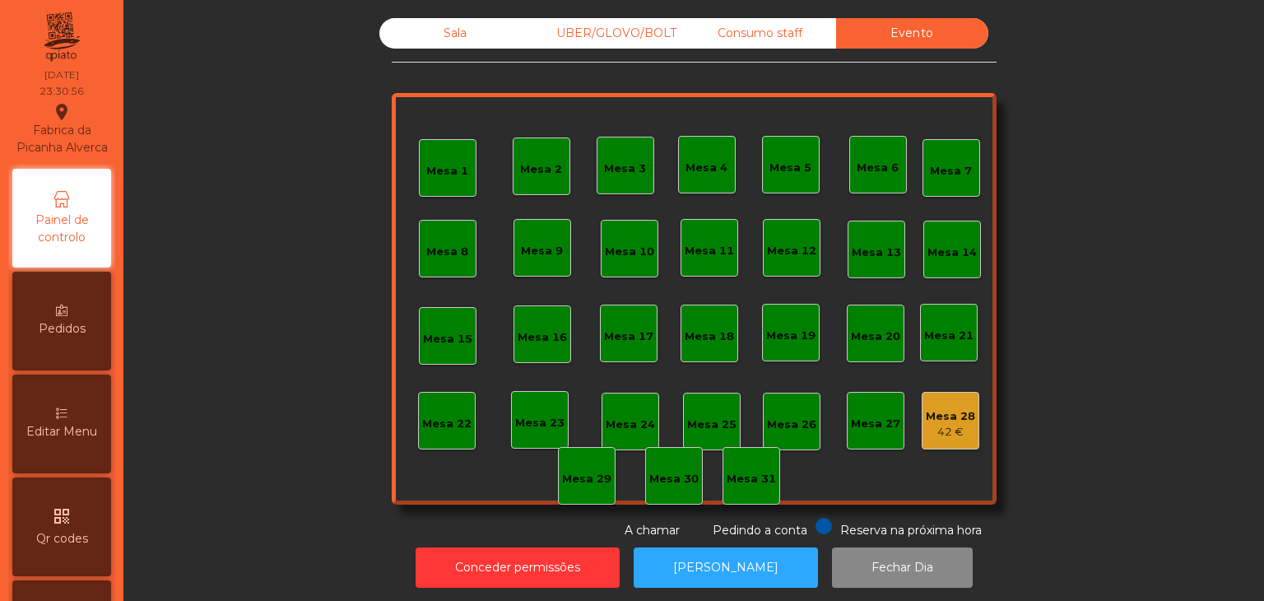
click at [948, 432] on div "42 €" at bounding box center [950, 432] width 49 height 16
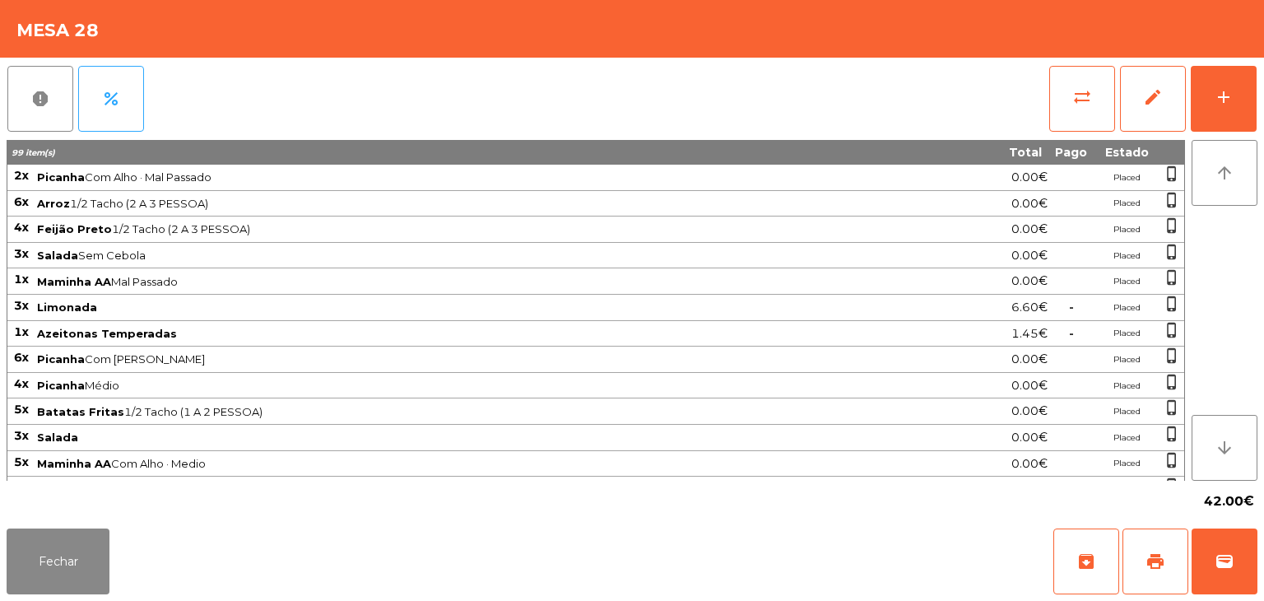
click at [948, 432] on div "0.00€" at bounding box center [992, 437] width 112 height 22
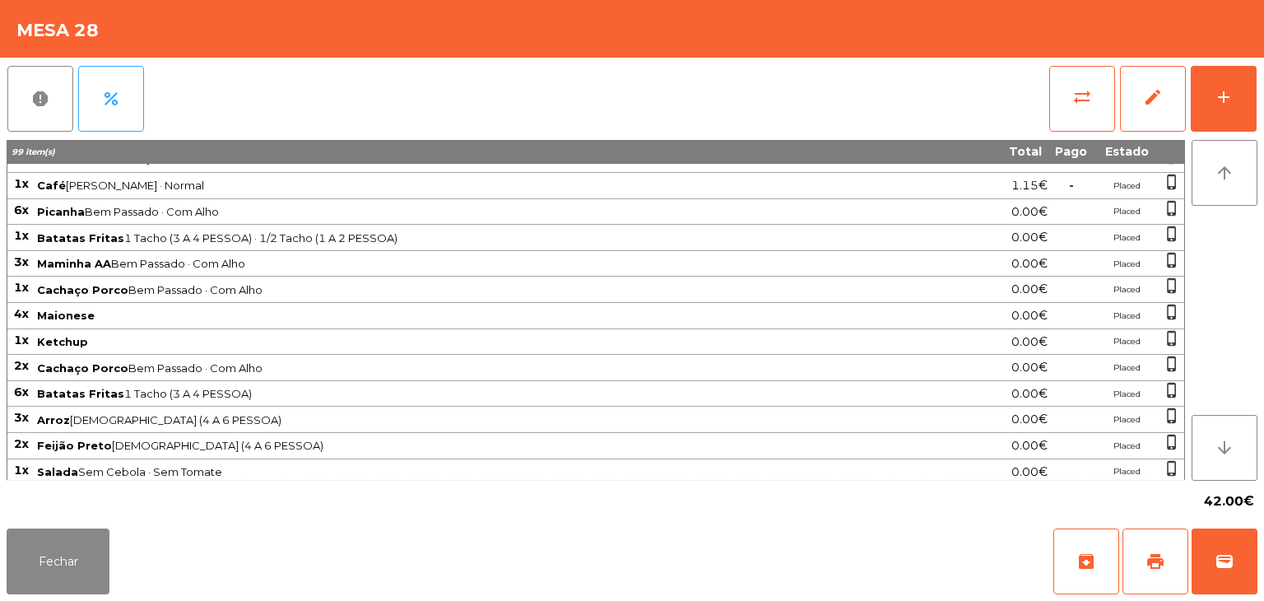
scroll to position [731, 0]
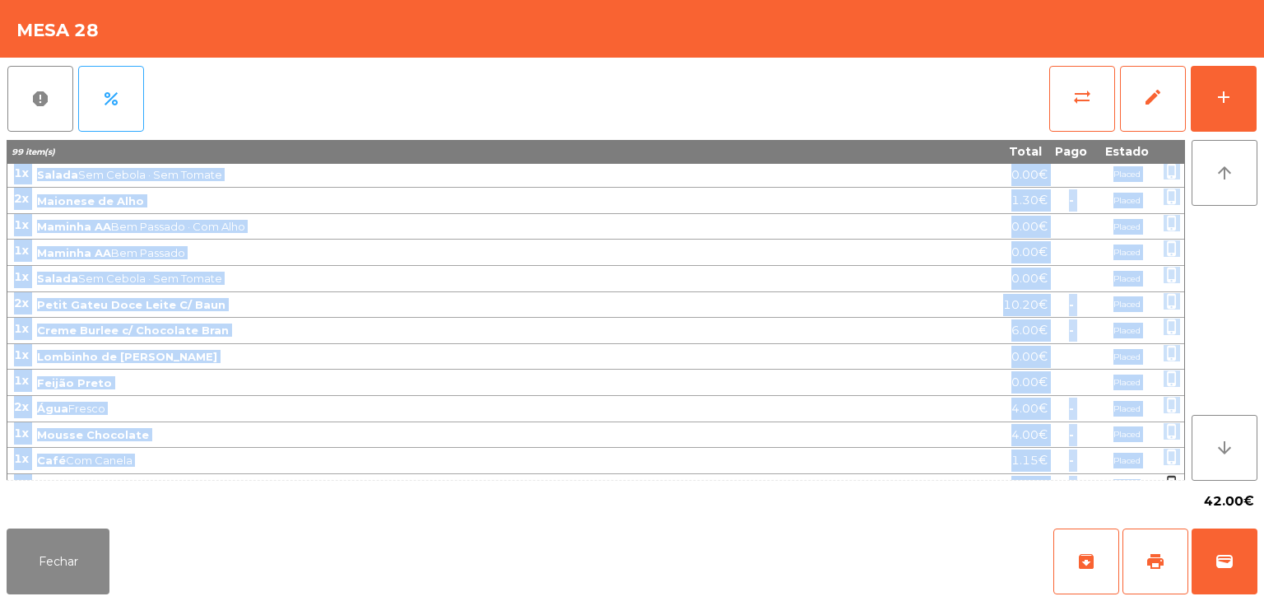
drag, startPoint x: 12, startPoint y: 175, endPoint x: 1145, endPoint y: 462, distance: 1168.7
copy tbody "9l Ipsumdo Sit Amet · Con Adipisc 2.96€ Elitse doeiu_tempor 4i Utlab 0/9 Etdol …"
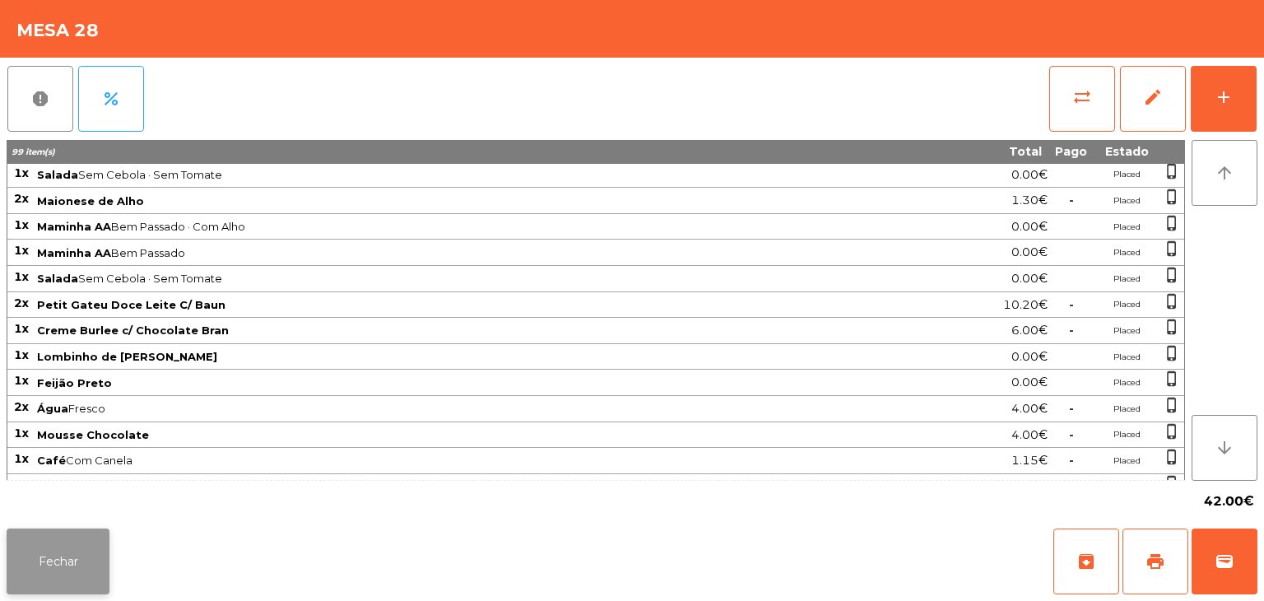
click at [30, 557] on button "Fechar" at bounding box center [58, 561] width 103 height 66
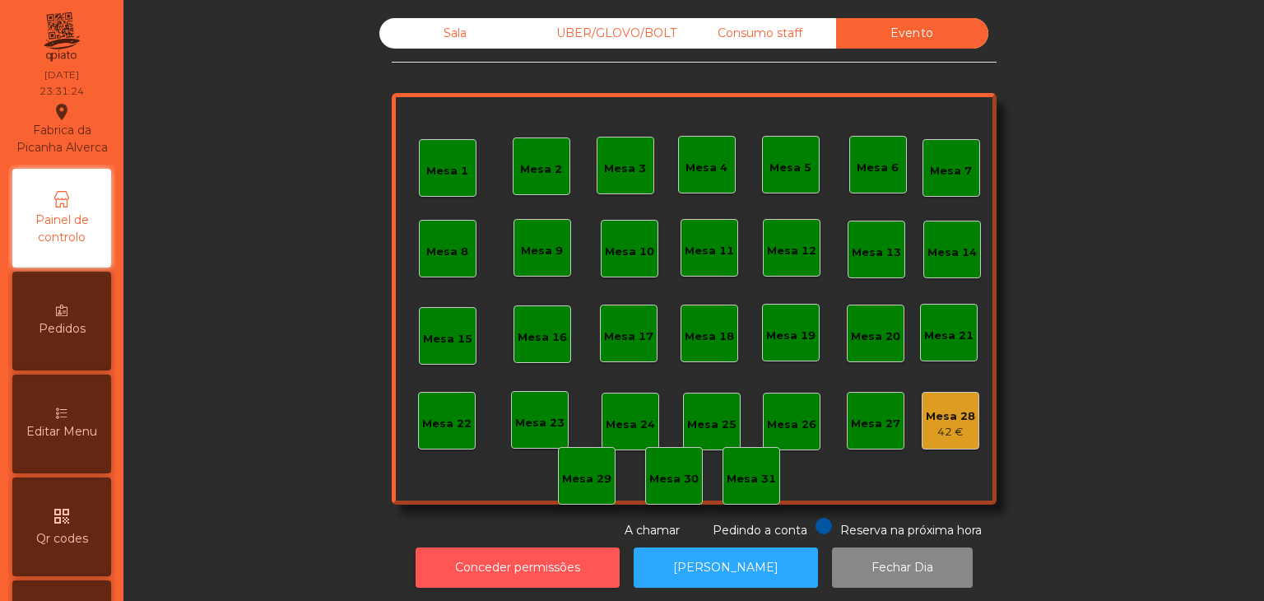
click at [552, 575] on button "Conceder permissões" at bounding box center [518, 567] width 204 height 40
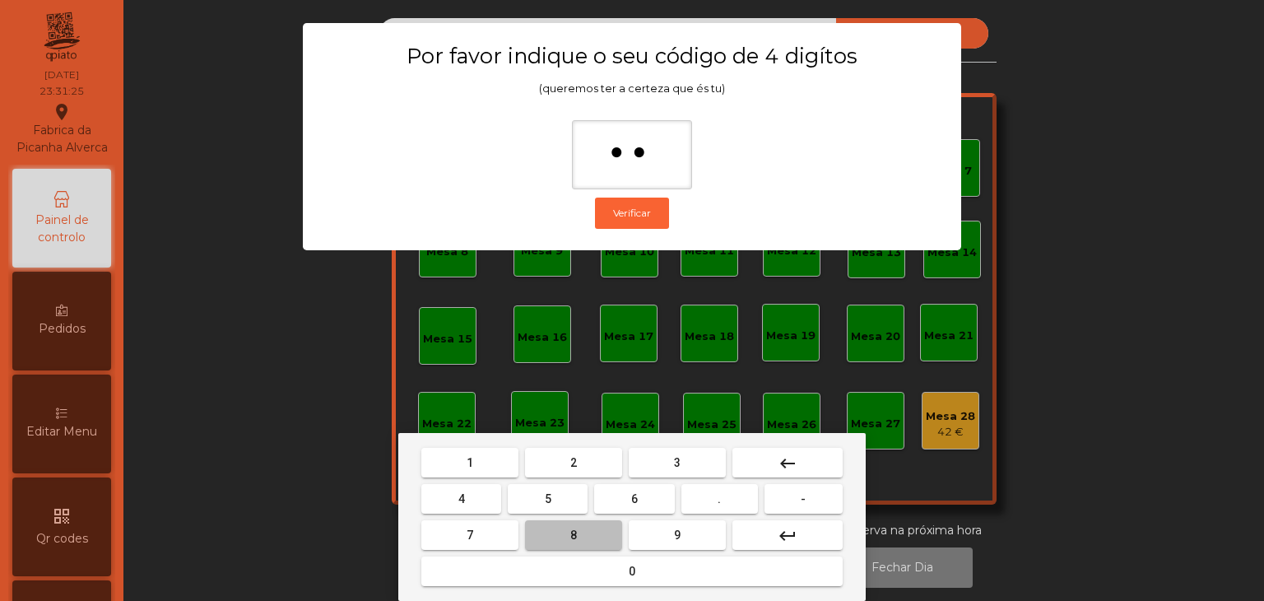
type input "***"
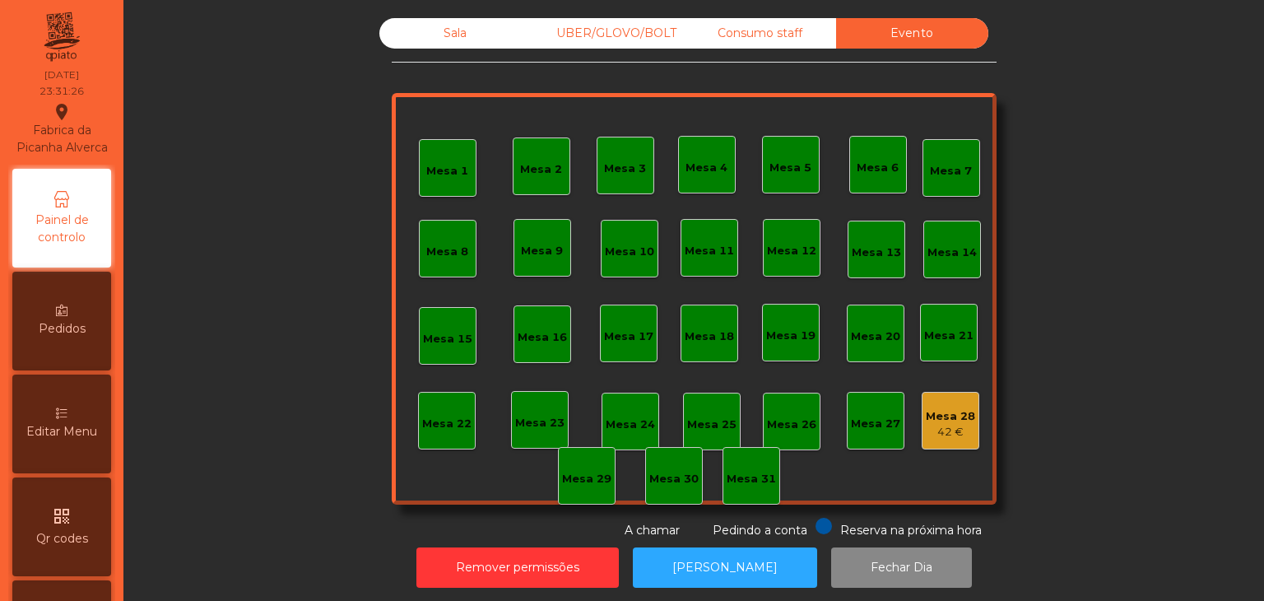
click at [937, 432] on div "42 €" at bounding box center [950, 432] width 49 height 16
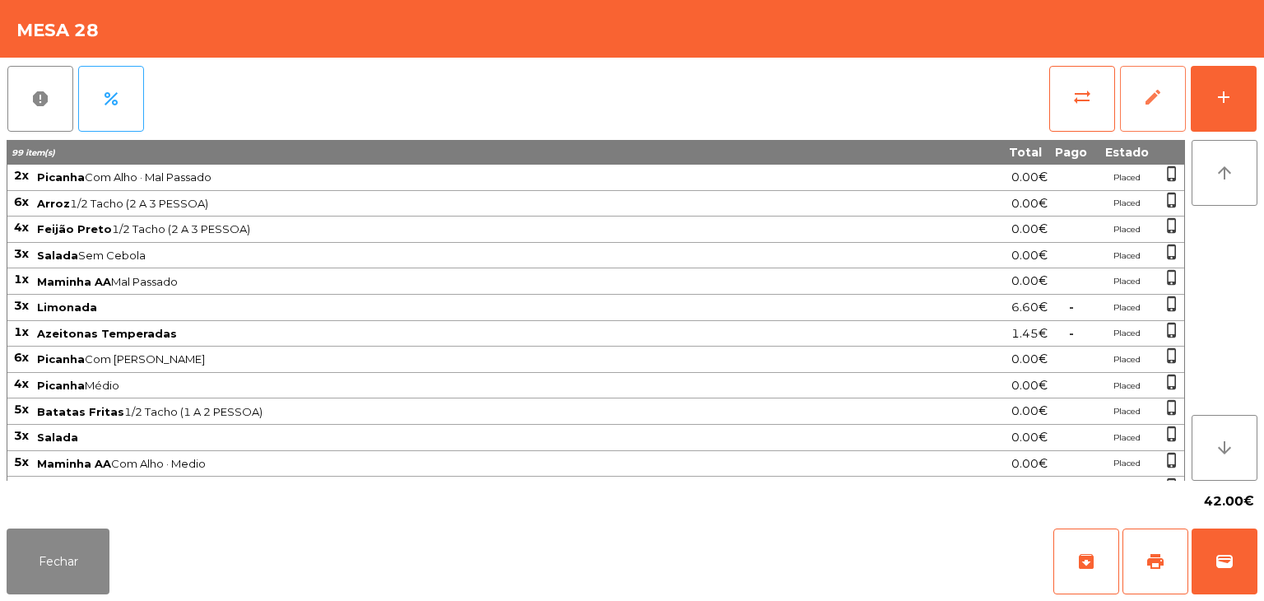
click at [1162, 99] on span "edit" at bounding box center [1153, 97] width 20 height 20
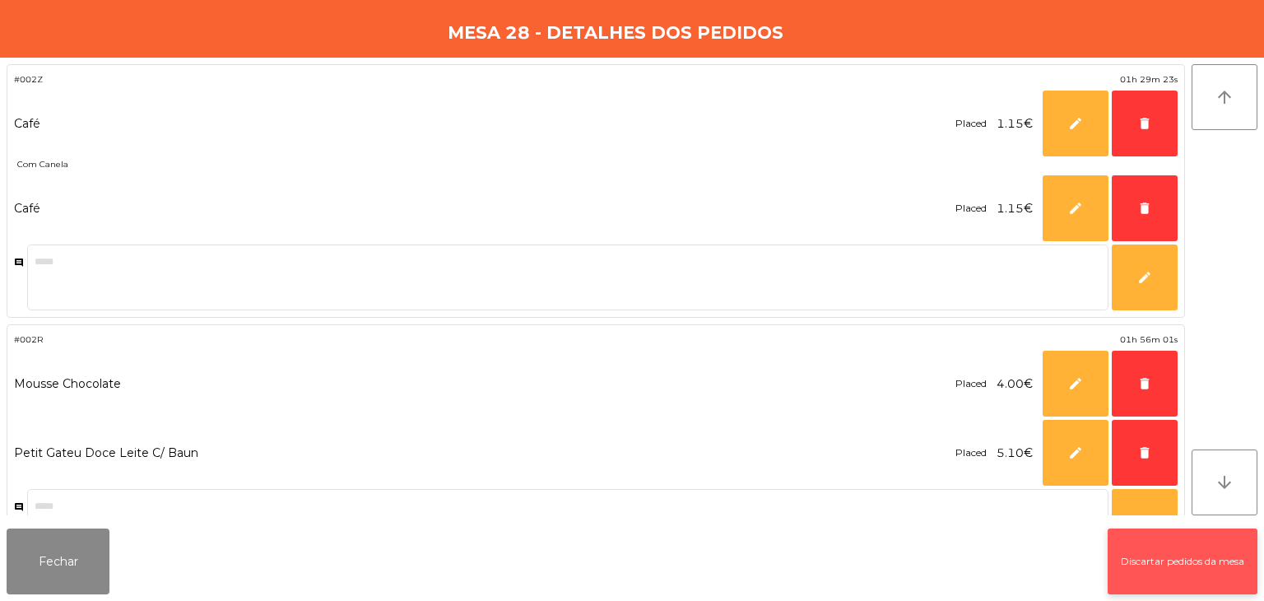
click at [1144, 543] on button "Discartar pedidos da mesa" at bounding box center [1183, 561] width 150 height 66
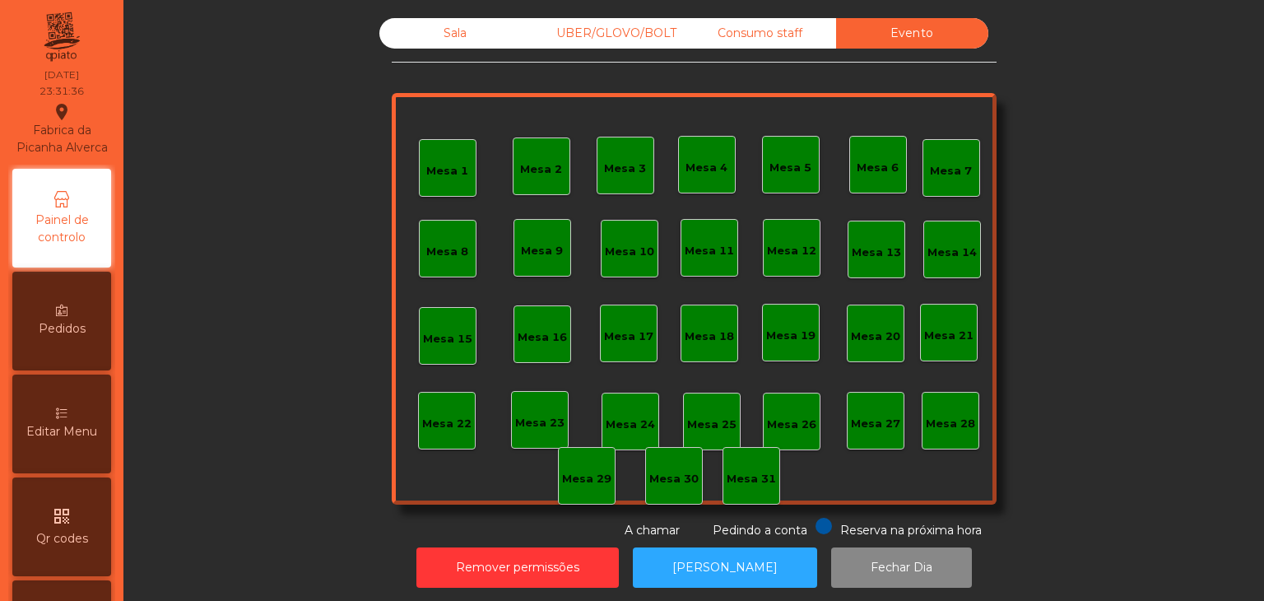
click at [750, 44] on div "Consumo staff" at bounding box center [760, 33] width 152 height 30
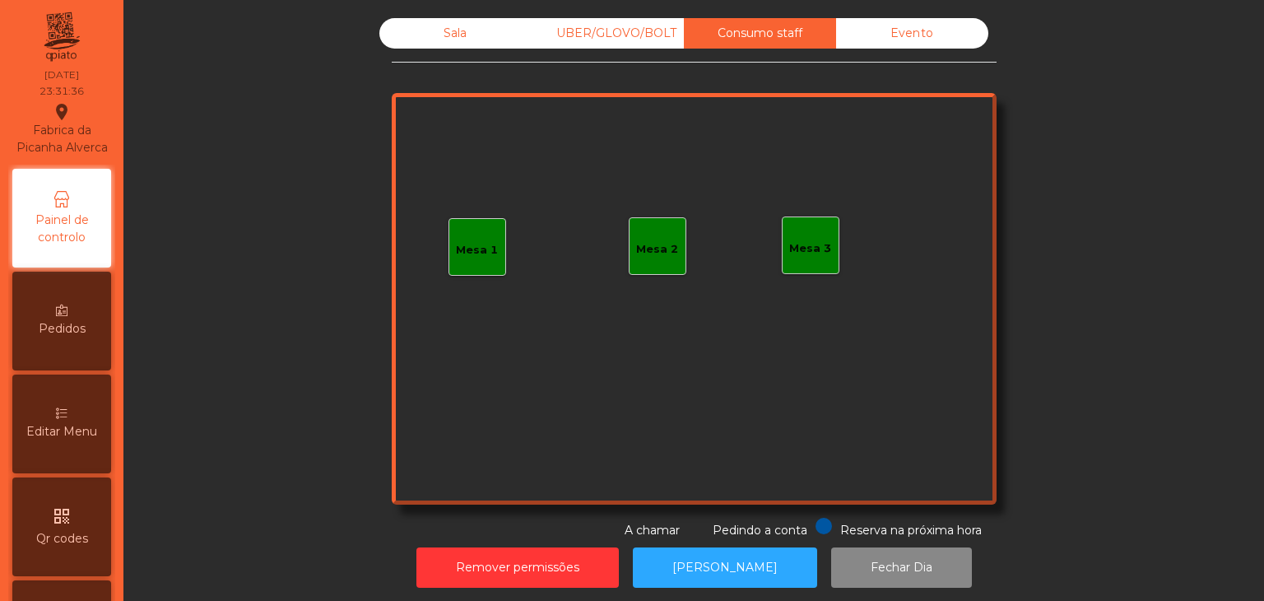
click at [559, 21] on div "UBER/GLOVO/BOLT" at bounding box center [608, 33] width 152 height 30
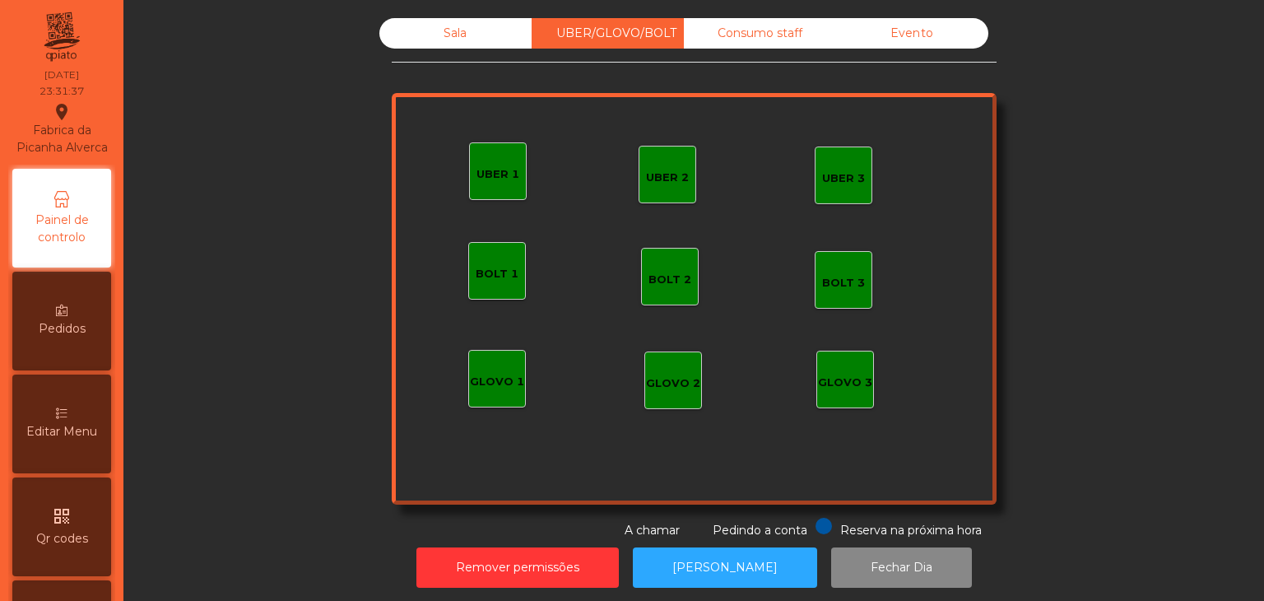
click at [416, 24] on div "Sala" at bounding box center [455, 33] width 152 height 30
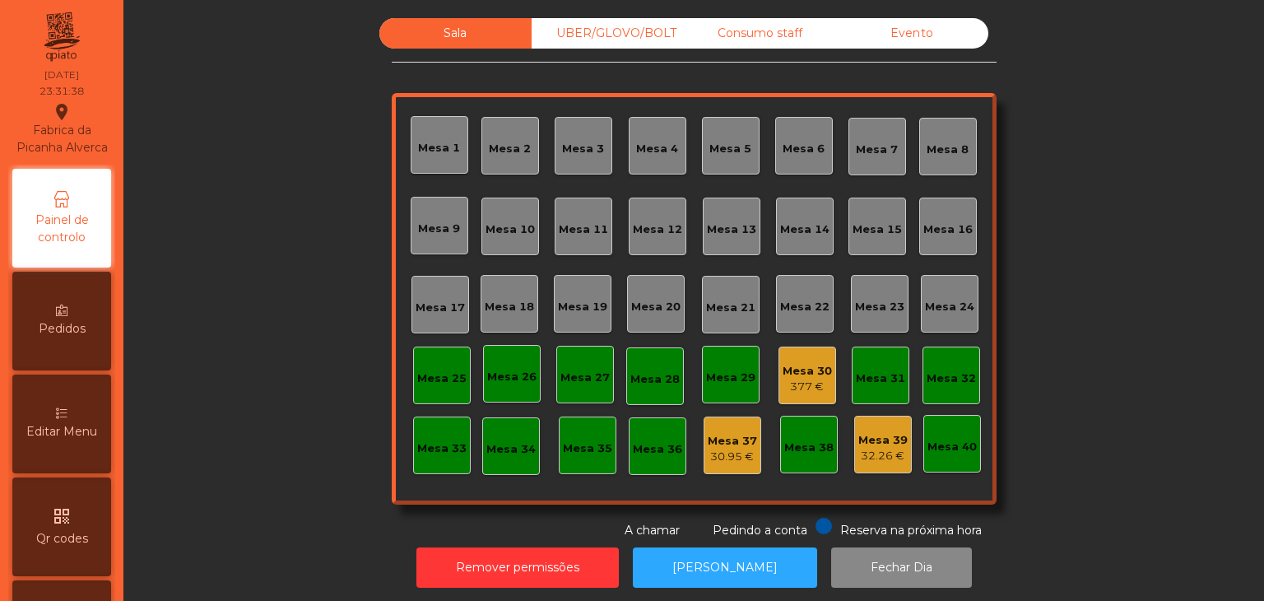
click at [778, 353] on div "Mesa 30 377 €" at bounding box center [807, 375] width 58 height 58
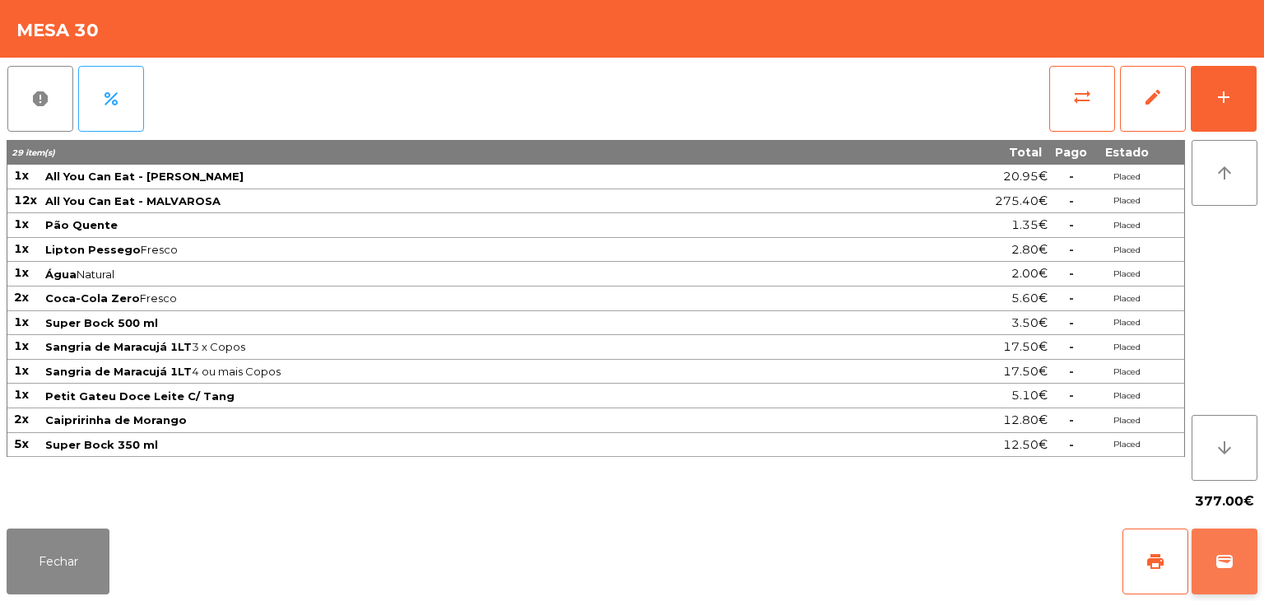
click at [1223, 560] on span "wallet" at bounding box center [1225, 561] width 20 height 20
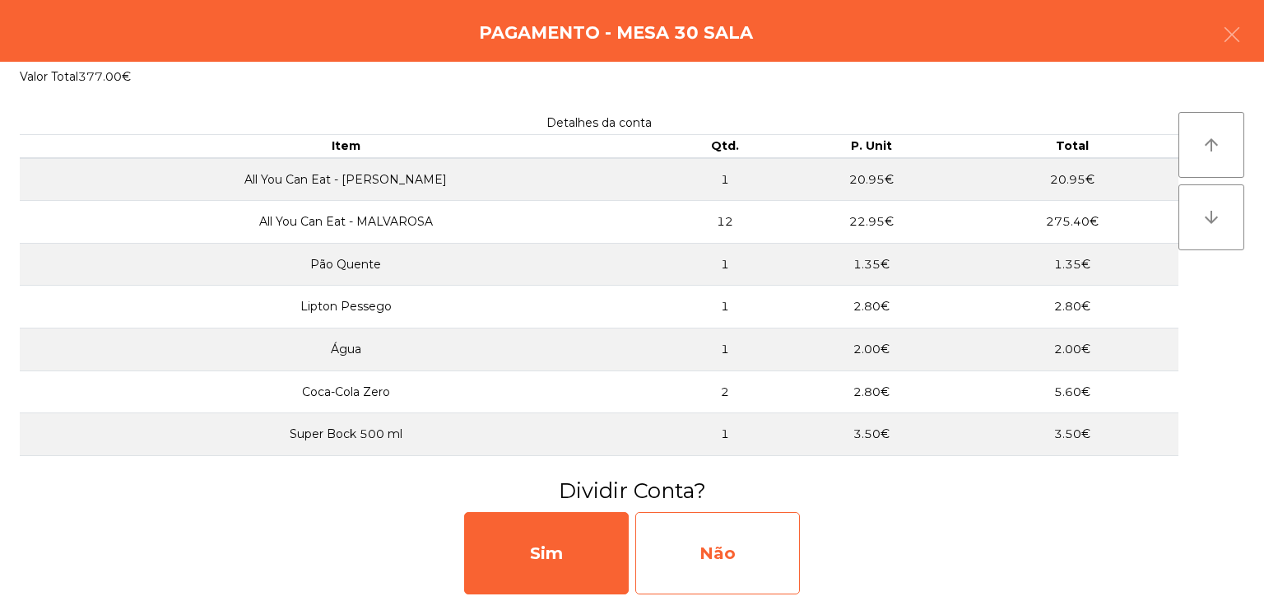
click at [764, 566] on div "Não" at bounding box center [717, 553] width 165 height 82
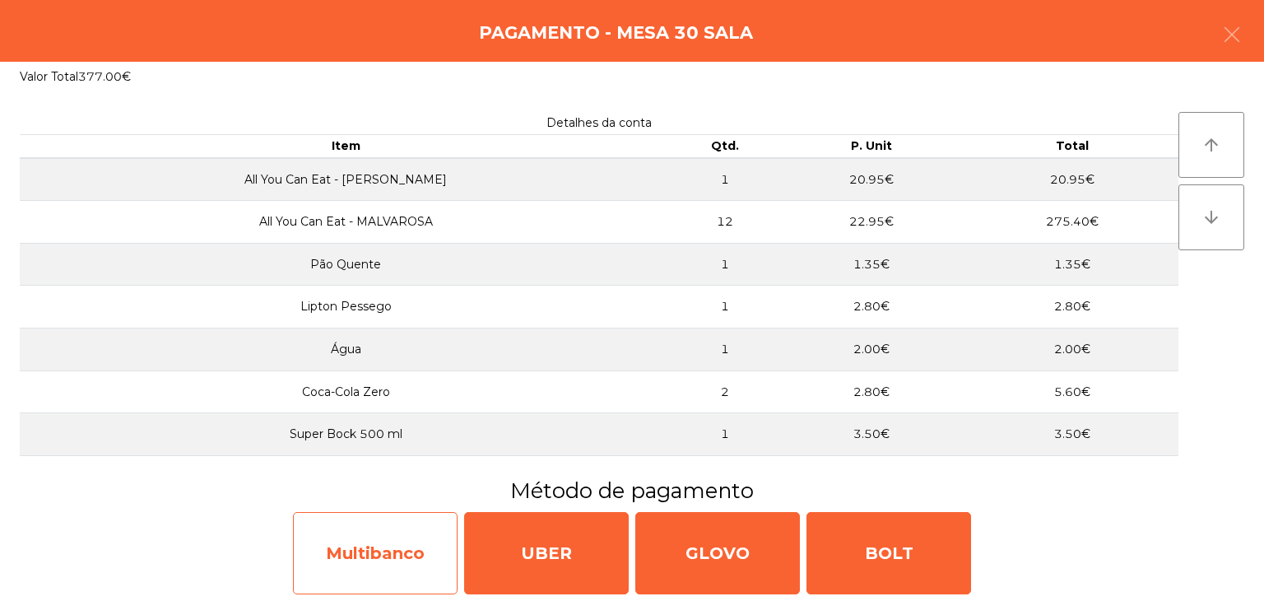
click at [403, 575] on div "Multibanco" at bounding box center [375, 553] width 165 height 82
select select "**"
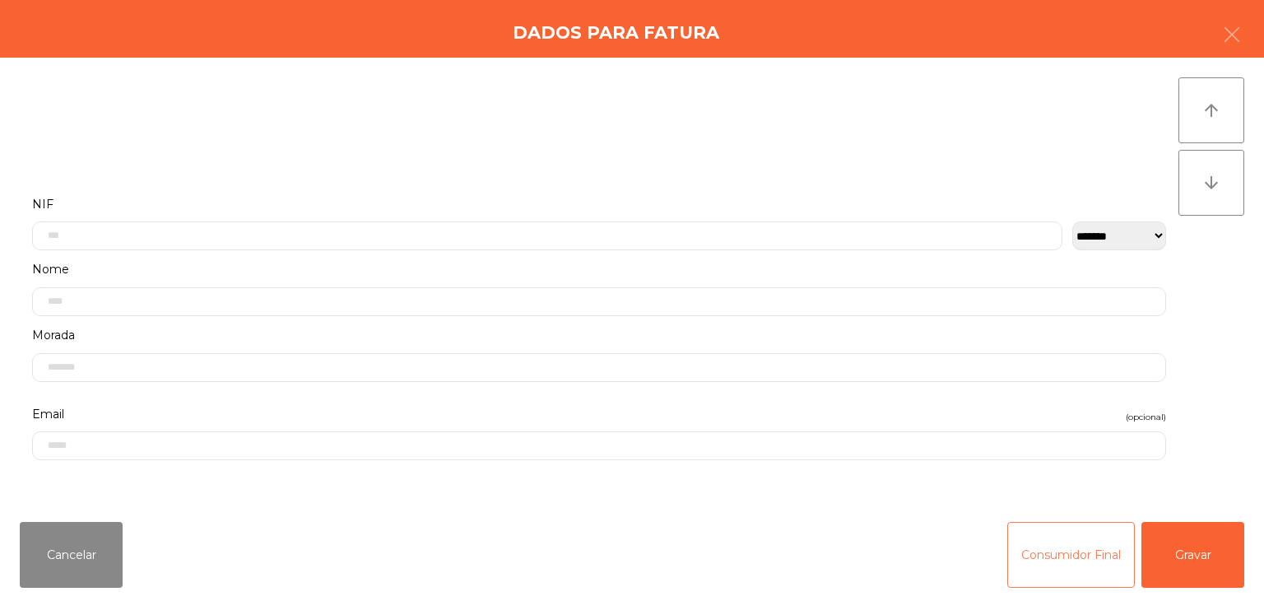
click at [1020, 550] on button "Consumidor Final" at bounding box center [1071, 555] width 128 height 66
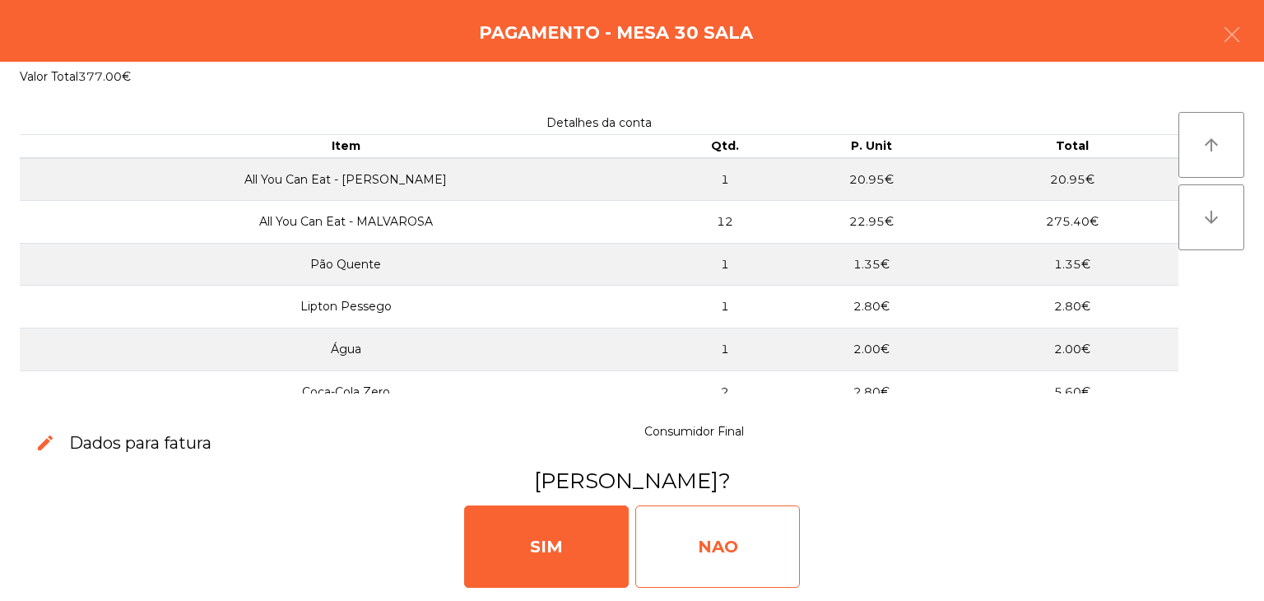
click at [708, 521] on div "NAO" at bounding box center [717, 546] width 165 height 82
